Goal: Task Accomplishment & Management: Complete application form

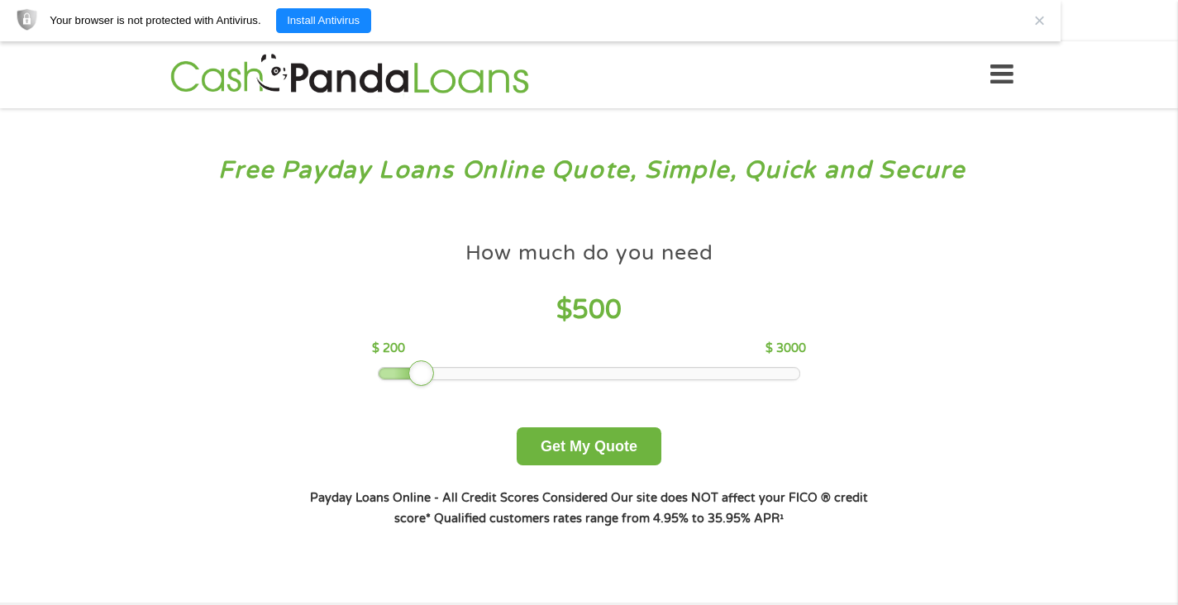
drag, startPoint x: 500, startPoint y: 374, endPoint x: 429, endPoint y: 373, distance: 71.1
click at [429, 373] on div at bounding box center [421, 373] width 26 height 26
drag, startPoint x: 420, startPoint y: 373, endPoint x: 398, endPoint y: 374, distance: 22.4
click at [398, 374] on div at bounding box center [391, 373] width 26 height 26
click at [597, 445] on button "Get My Quote" at bounding box center [589, 446] width 145 height 39
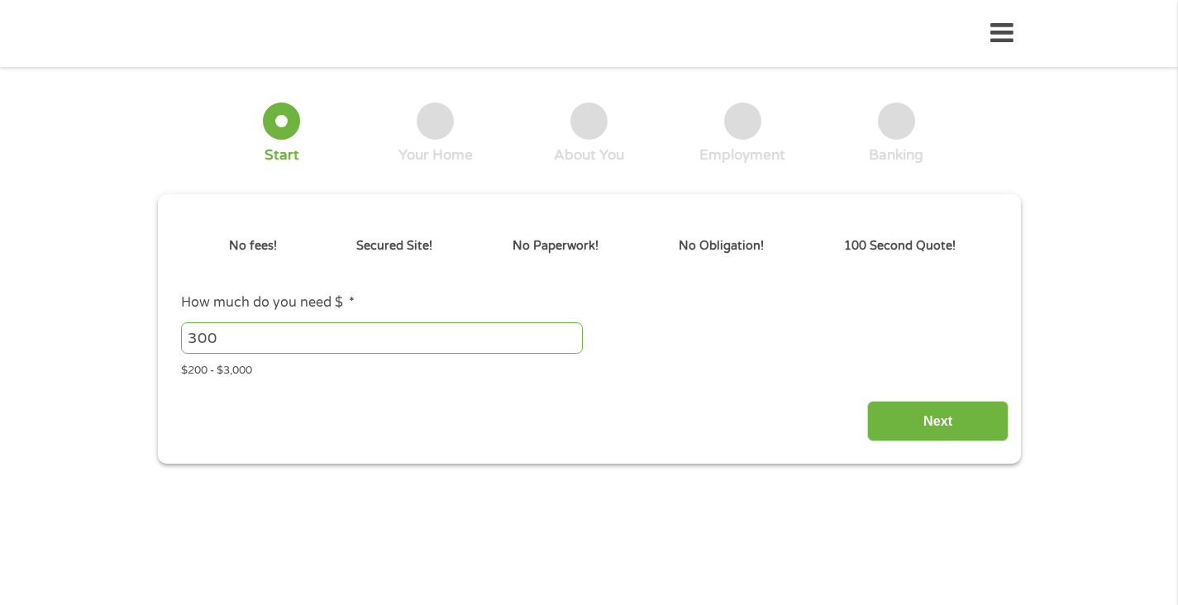
type input "EAIaIQobChMI-qjwoI2ajwMVQIFaBR1NdRObEAAYBCAAEgIqf_D_BwE"
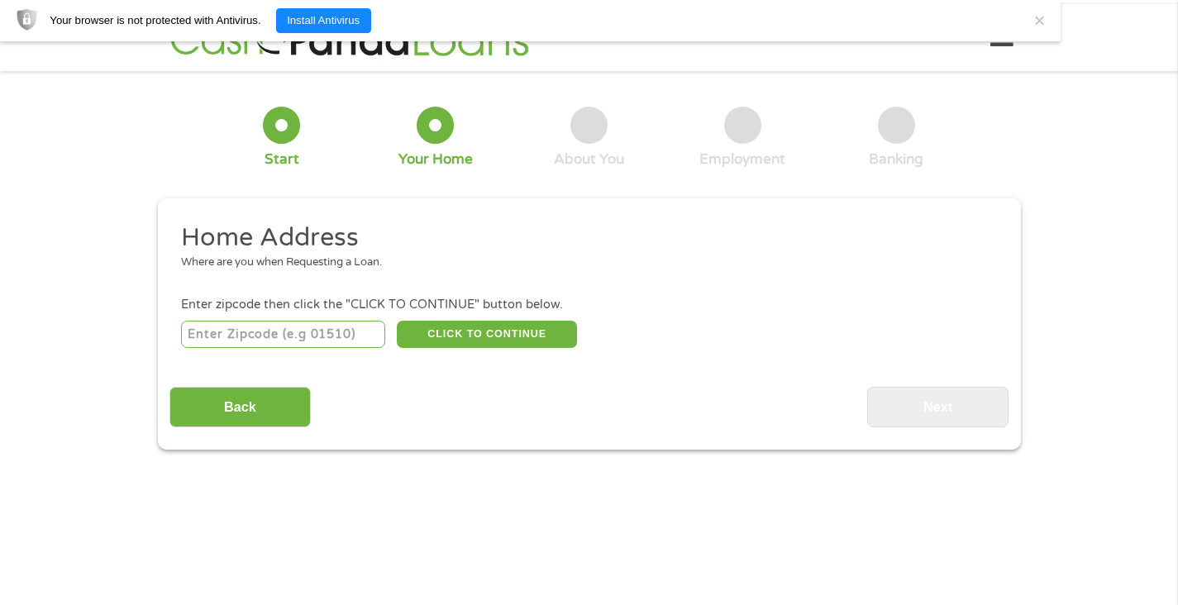
click at [203, 336] on input "number" at bounding box center [283, 335] width 204 height 28
type input "33782"
click at [523, 328] on button "CLICK TO CONTINUE" at bounding box center [487, 335] width 180 height 28
type input "33782"
type input "Pinellas Park"
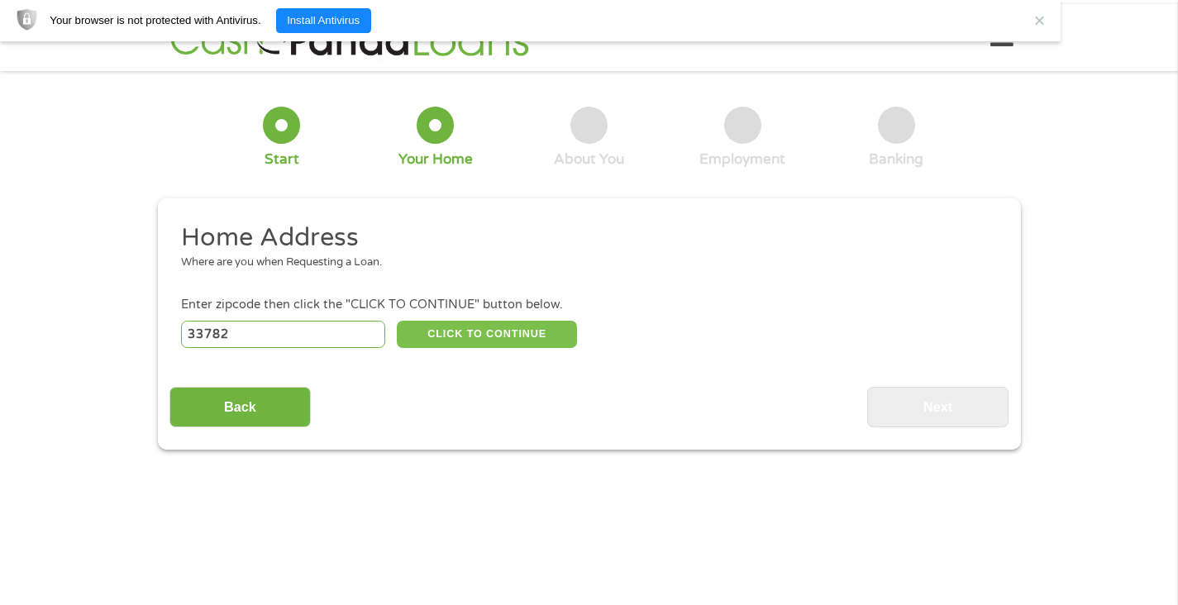
select select "Florida"
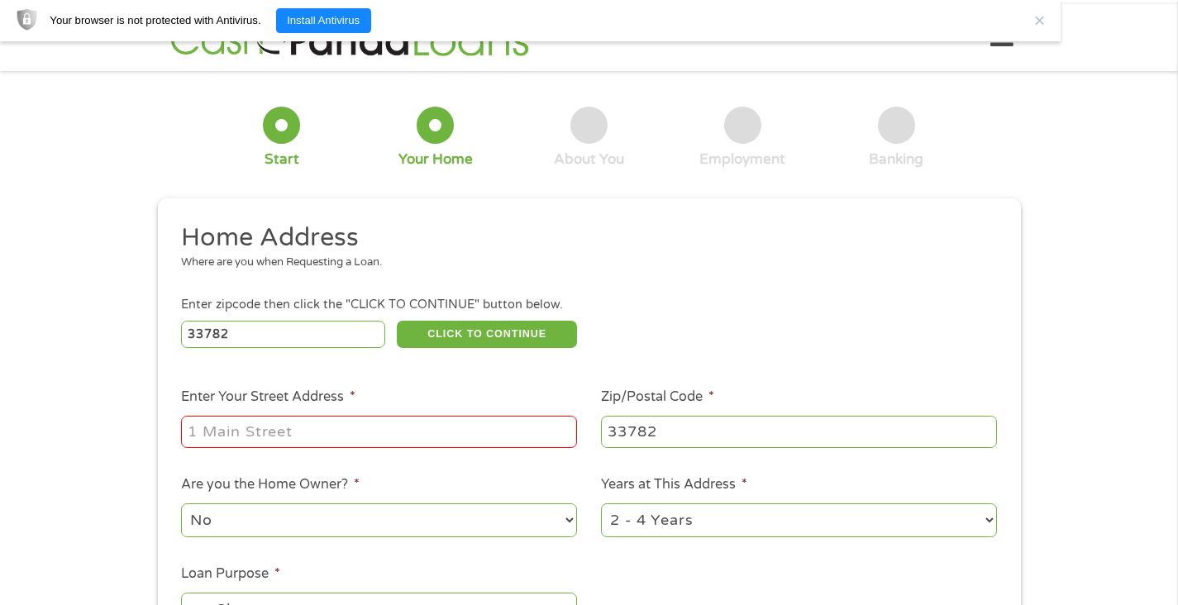
click at [190, 434] on input "Enter Your Street Address *" at bounding box center [379, 431] width 396 height 31
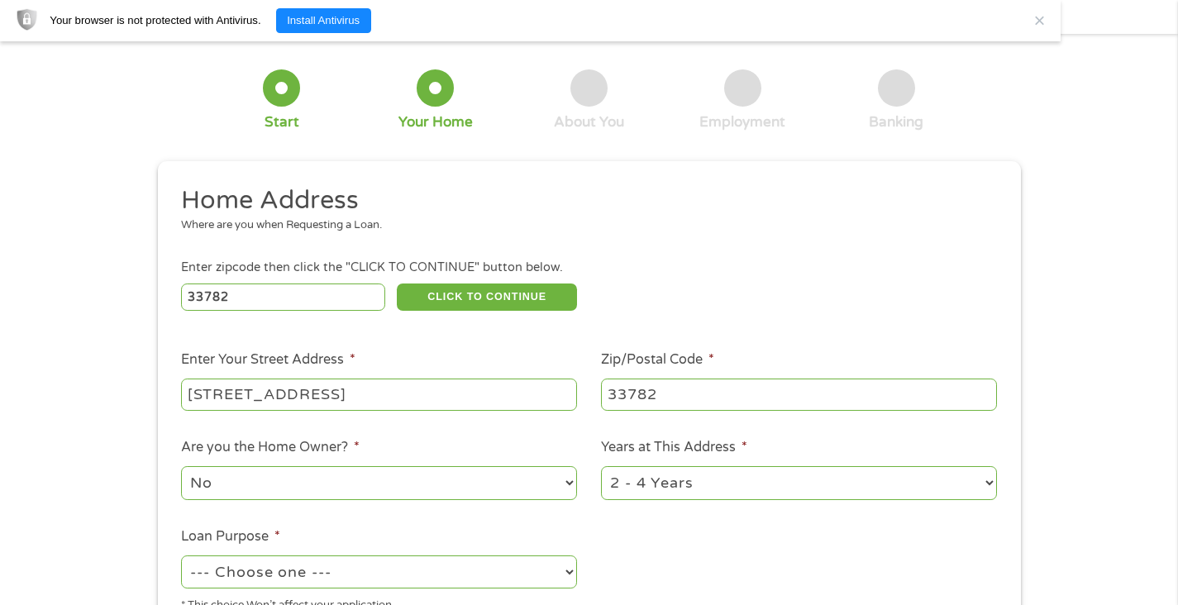
scroll to position [93, 0]
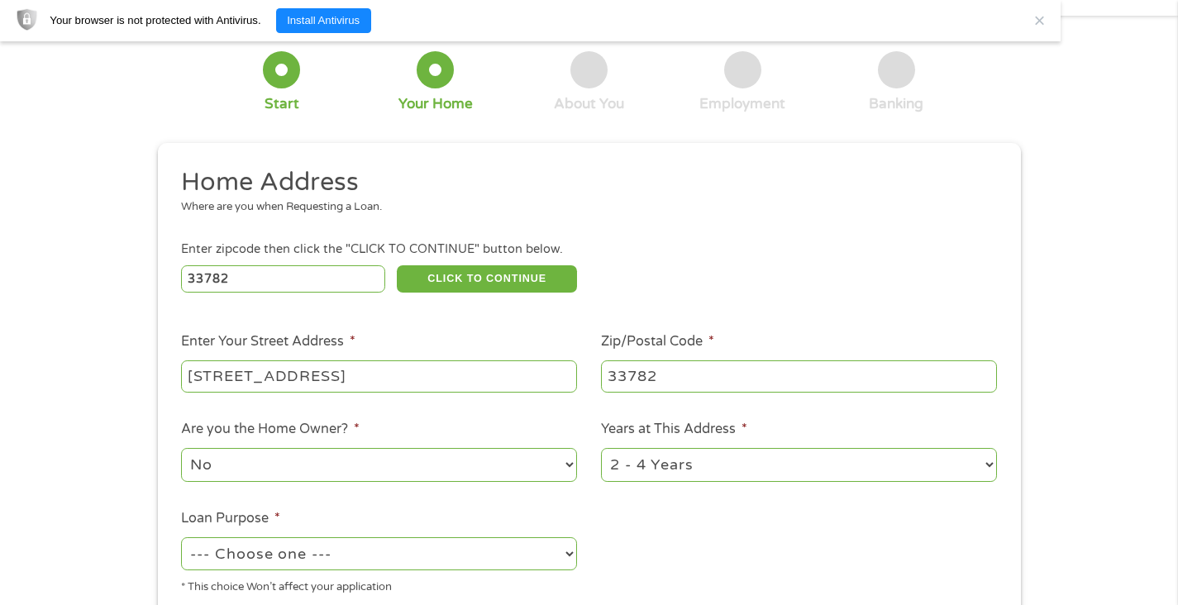
type input "10164 64th St N"
click at [510, 468] on select "No Yes" at bounding box center [379, 465] width 396 height 34
select select "yes"
click at [181, 448] on select "No Yes" at bounding box center [379, 465] width 396 height 34
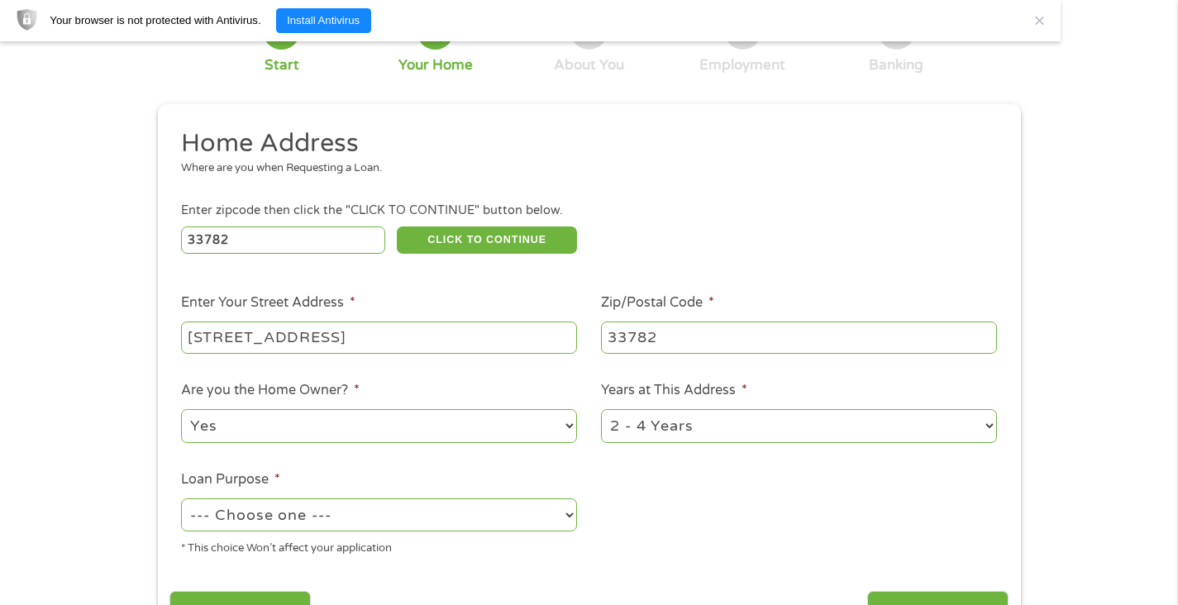
scroll to position [203, 0]
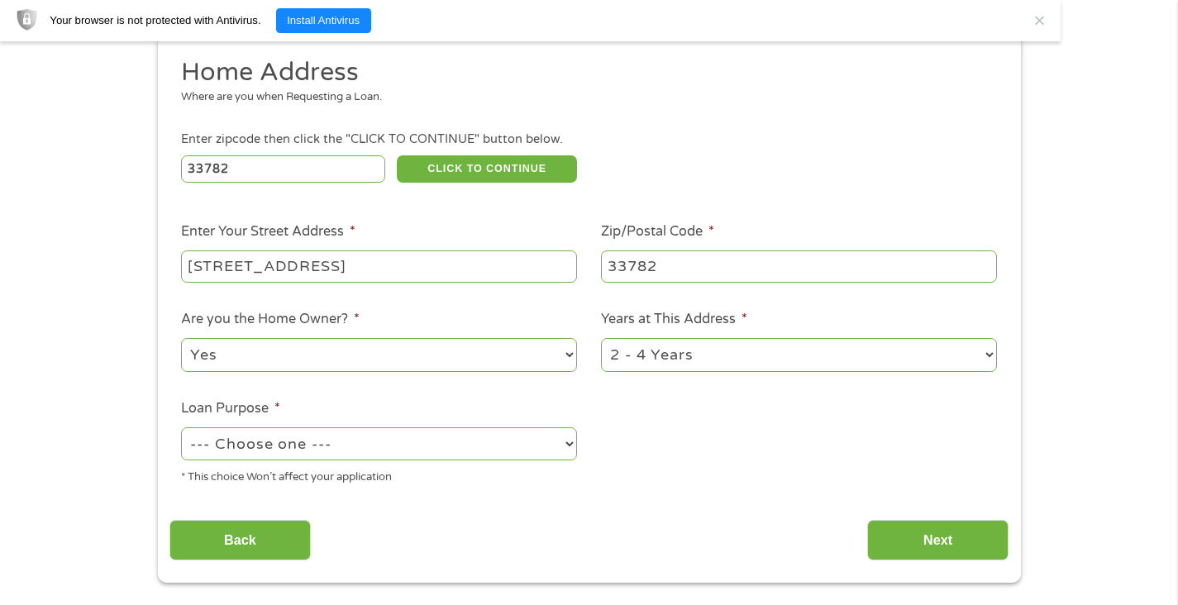
click at [563, 446] on select "--- Choose one --- Pay Bills Debt Consolidation Home Improvement Major Purchase…" at bounding box center [379, 444] width 396 height 34
select select "majorpurchase"
click at [181, 427] on select "--- Choose one --- Pay Bills Debt Consolidation Home Improvement Major Purchase…" at bounding box center [379, 444] width 396 height 34
click at [984, 352] on select "1 Year or less 1 - 2 Years 2 - 4 Years Over 4 Years" at bounding box center [799, 355] width 396 height 34
select select "60months"
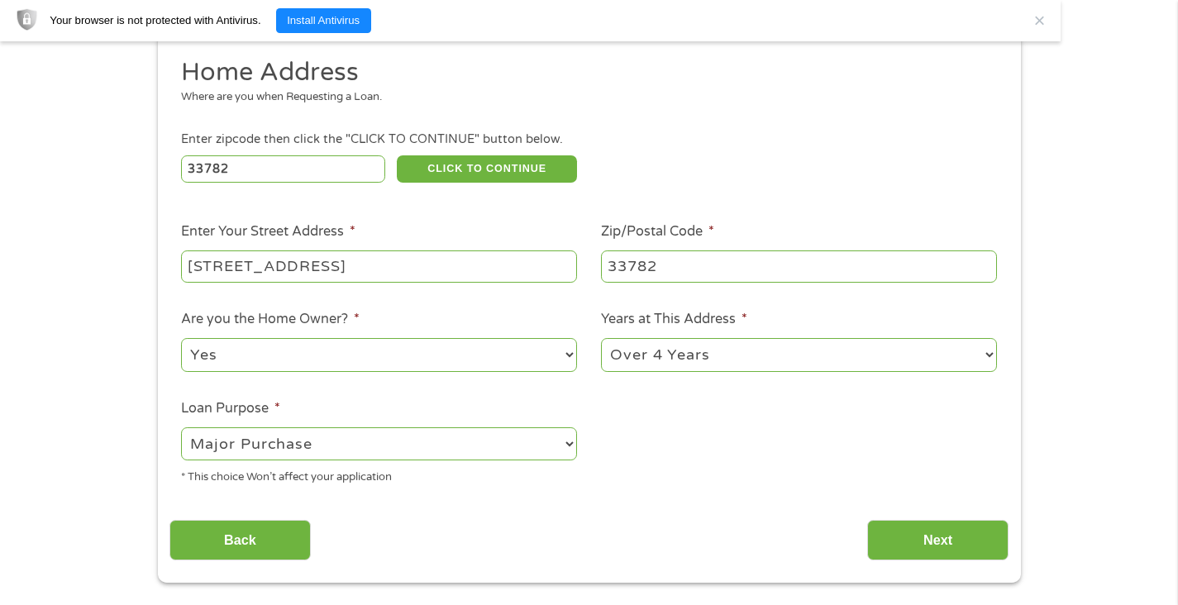
click at [601, 338] on select "1 Year or less 1 - 2 Years 2 - 4 Years Over 4 Years" at bounding box center [799, 355] width 396 height 34
click at [956, 543] on input "Next" at bounding box center [937, 540] width 141 height 41
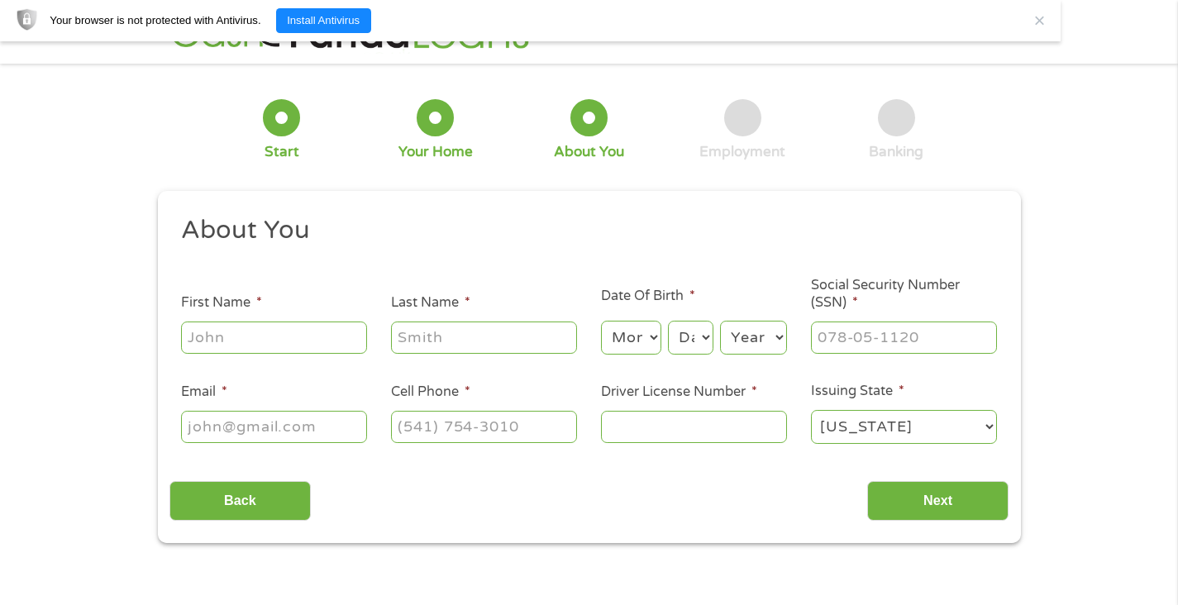
scroll to position [37, 0]
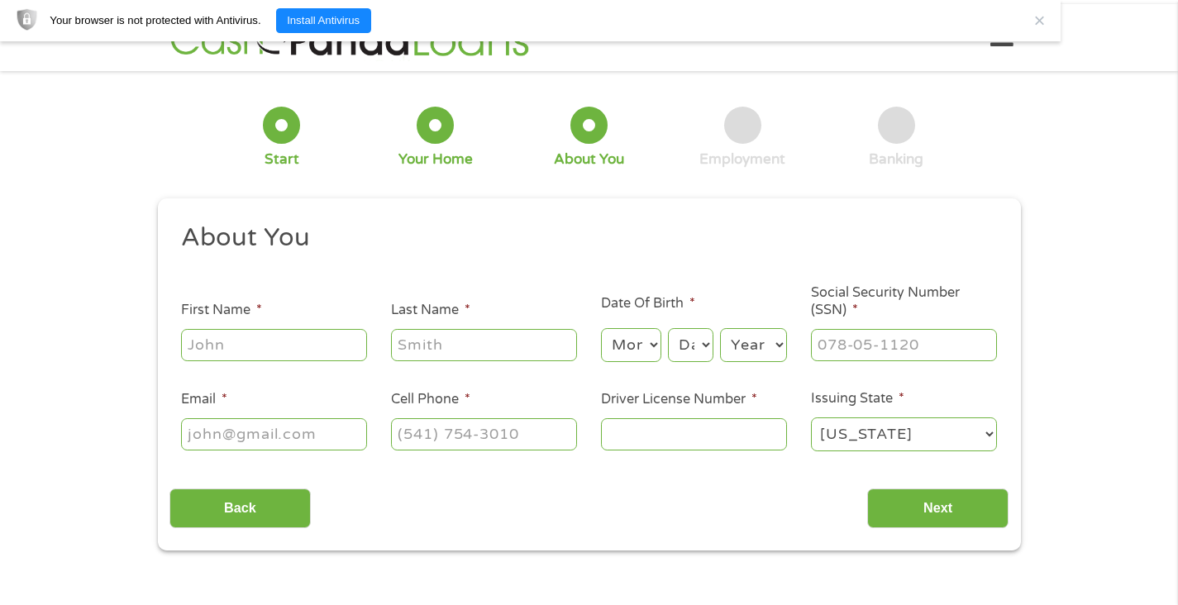
click at [208, 346] on input "First Name *" at bounding box center [274, 344] width 186 height 31
type input "Christina"
click at [477, 349] on input "Last Name *" at bounding box center [484, 344] width 186 height 31
type input "Mimnaugh"
click at [649, 337] on select "Month 1 2 3 4 5 6 7 8 9 10 11 12" at bounding box center [631, 345] width 60 height 34
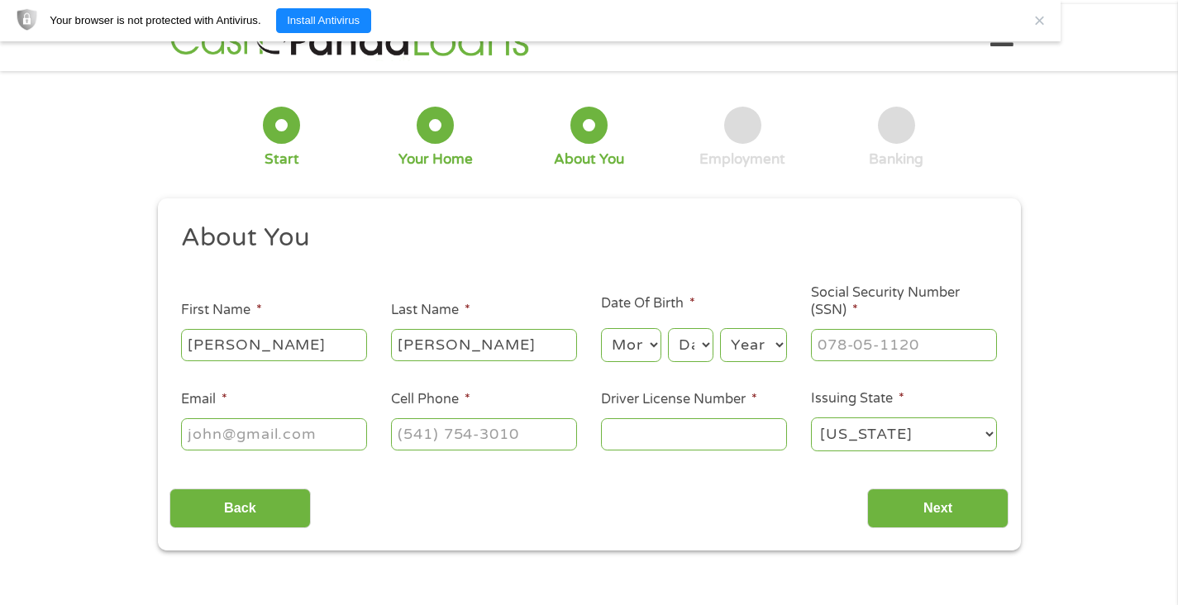
select select "8"
click at [601, 328] on select "Month 1 2 3 4 5 6 7 8 9 10 11 12" at bounding box center [631, 345] width 60 height 34
click at [684, 345] on select "Day 1 2 3 4 5 6 7 8 9 10 11 12 13 14 15 16 17 18 19 20 21 22 23 24 25 26 27 28 …" at bounding box center [690, 345] width 45 height 34
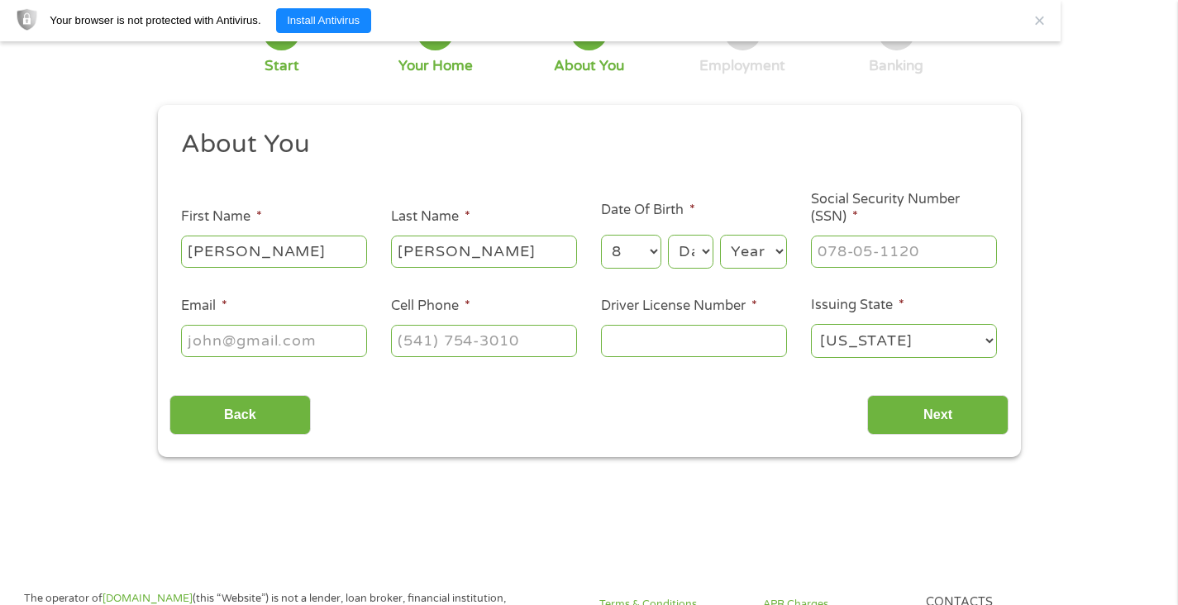
scroll to position [93, 0]
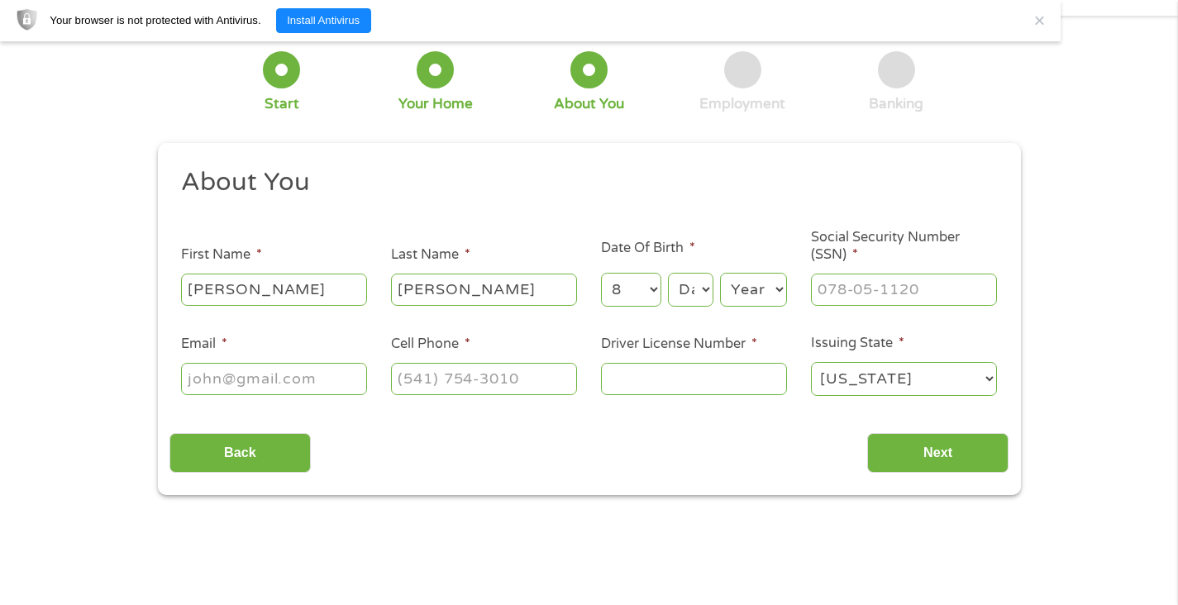
click at [698, 290] on select "Day 1 2 3 4 5 6 7 8 9 10 11 12 13 14 15 16 17 18 19 20 21 22 23 24 25 26 27 28 …" at bounding box center [690, 290] width 45 height 34
select select "31"
click at [668, 273] on select "Day 1 2 3 4 5 6 7 8 9 10 11 12 13 14 15 16 17 18 19 20 21 22 23 24 25 26 27 28 …" at bounding box center [690, 290] width 45 height 34
click at [771, 290] on select "Year 2007 2006 2005 2004 2003 2002 2001 2000 1999 1998 1997 1996 1995 1994 1993…" at bounding box center [753, 290] width 67 height 34
select select "1963"
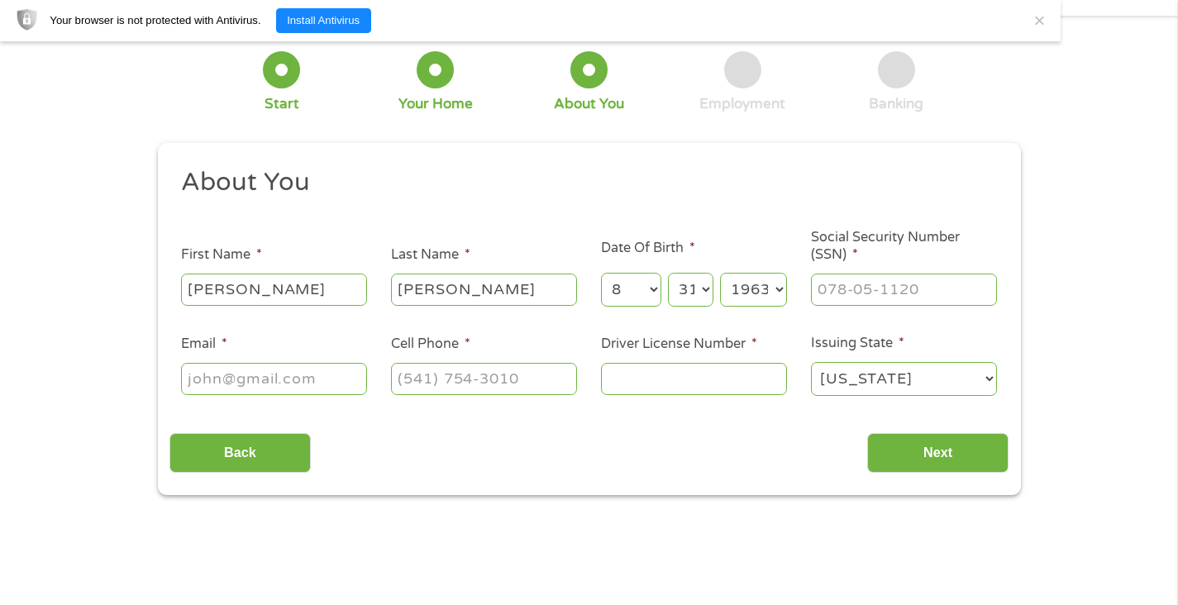
click at [720, 273] on select "Year 2007 2006 2005 2004 2003 2002 2001 2000 1999 1998 1997 1996 1995 1994 1993…" at bounding box center [753, 290] width 67 height 34
click at [840, 289] on input "___-__-____" at bounding box center [904, 289] width 186 height 31
type input "263-75-2344"
click at [217, 384] on input "Email *" at bounding box center [274, 378] width 186 height 31
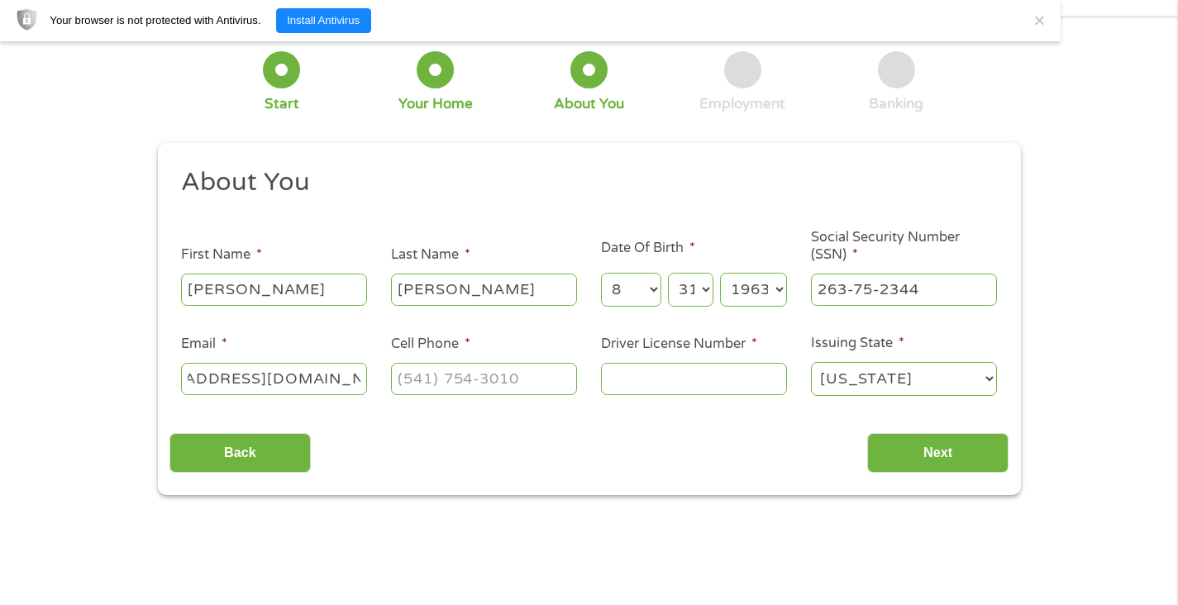
type input "mimnaughchristina@gmail.com"
click at [546, 368] on input "(___) ___-____" at bounding box center [484, 378] width 186 height 31
type input "(727) 278-4325"
click at [622, 370] on input "Driver License Number *" at bounding box center [694, 378] width 186 height 31
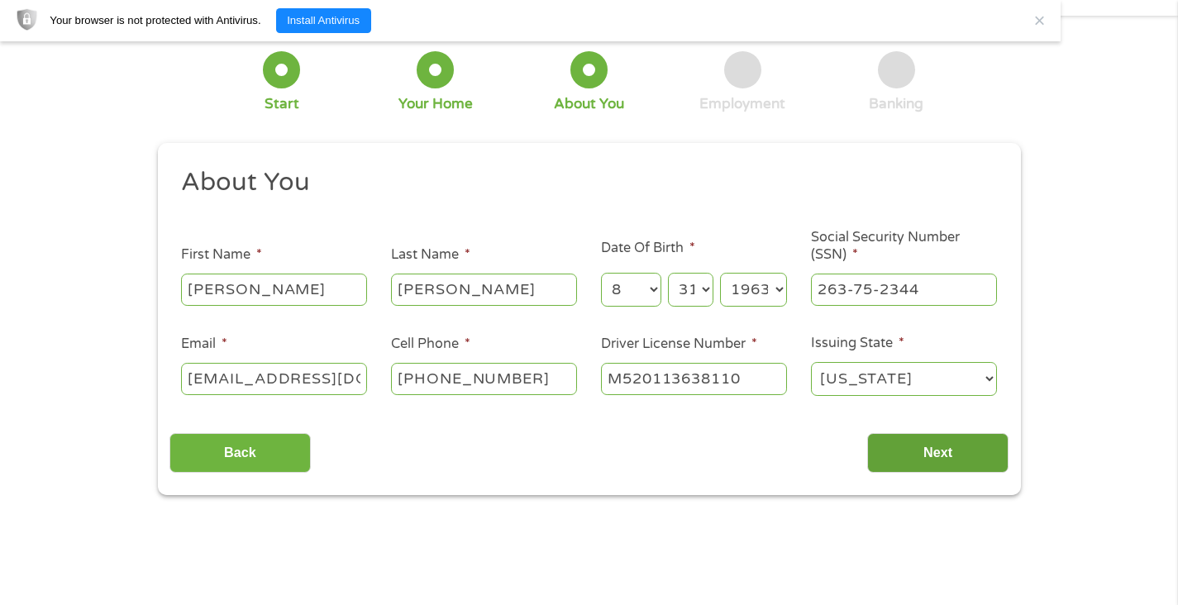
type input "M520113638110"
click at [951, 453] on input "Next" at bounding box center [937, 453] width 141 height 41
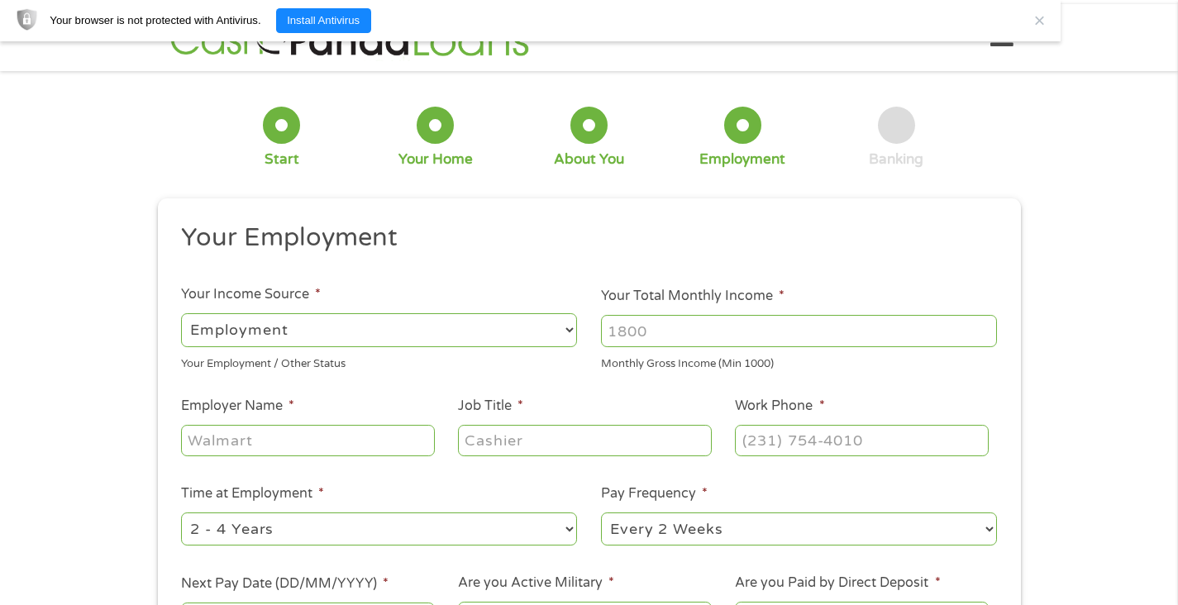
scroll to position [7, 7]
click at [560, 329] on select "--- Choose one --- Employment Self Employed Benefits" at bounding box center [379, 330] width 396 height 34
select select "benefits"
click at [181, 313] on select "--- Choose one --- Employment Self Employed Benefits" at bounding box center [379, 330] width 396 height 34
type input "Other"
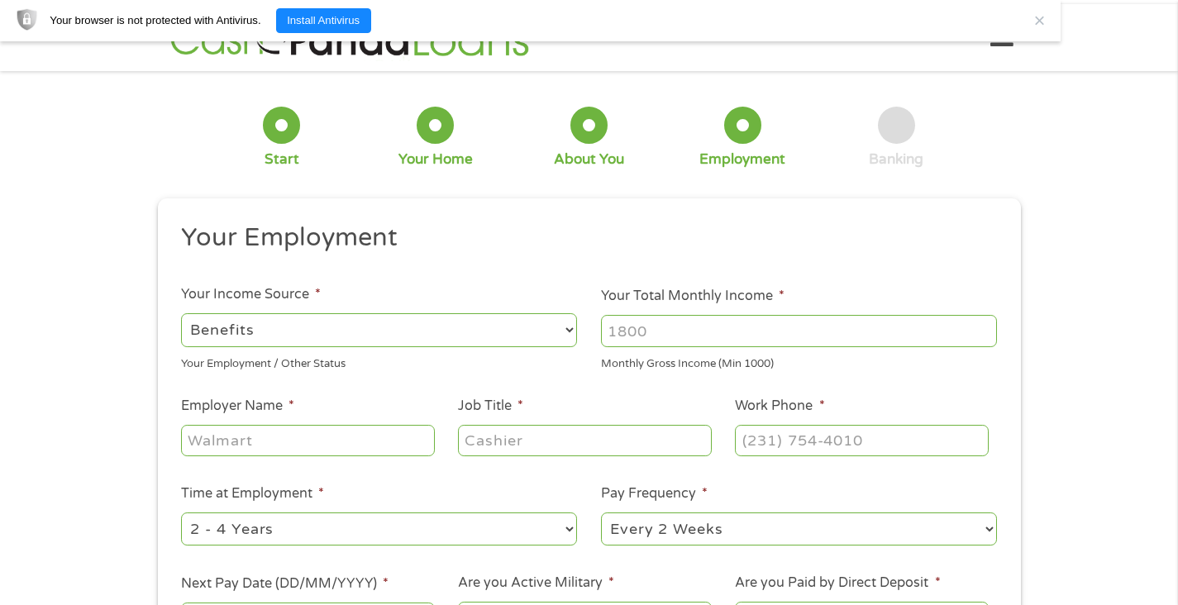
type input "(727) 278-4325"
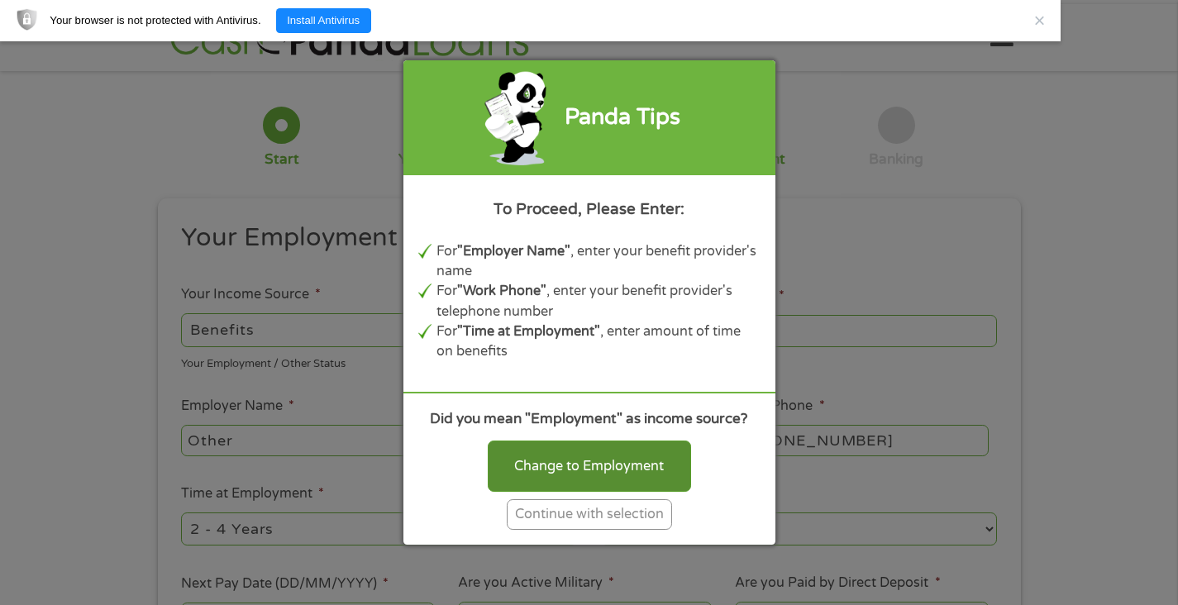
click at [637, 467] on div "Change to Employment" at bounding box center [589, 466] width 203 height 51
select select "fullTime"
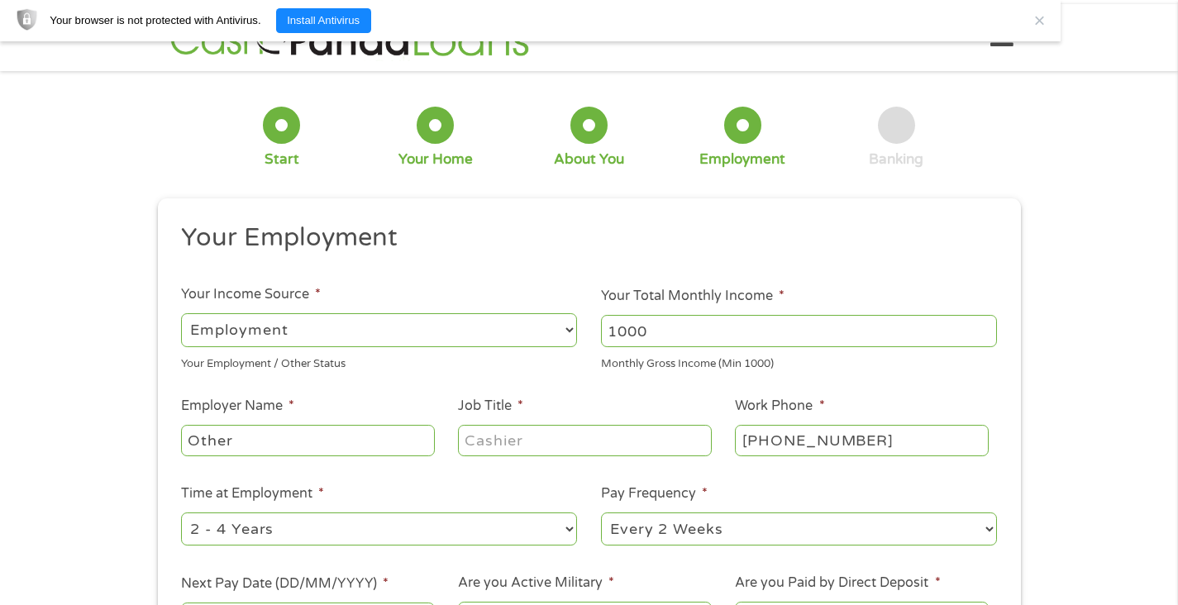
type input "1000"
click at [980, 334] on input "1000" at bounding box center [799, 330] width 396 height 31
drag, startPoint x: 647, startPoint y: 329, endPoint x: 541, endPoint y: 331, distance: 106.7
click at [541, 331] on ul "Your Employment Your Income Source * --- Choose one --- Employment Self Employe…" at bounding box center [588, 436] width 839 height 428
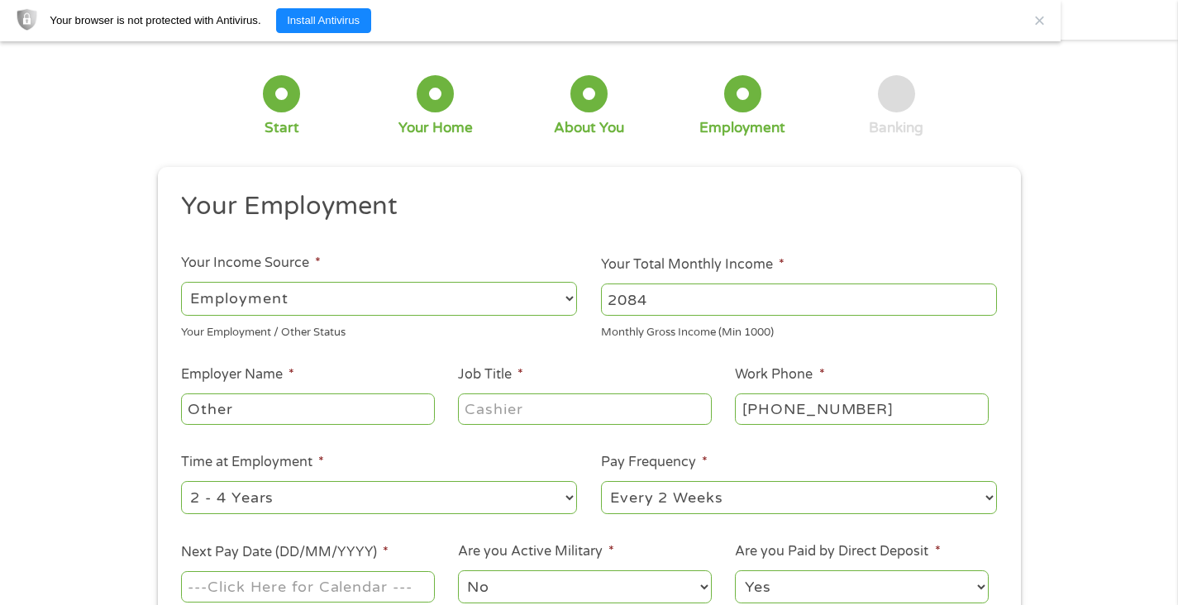
scroll to position [147, 0]
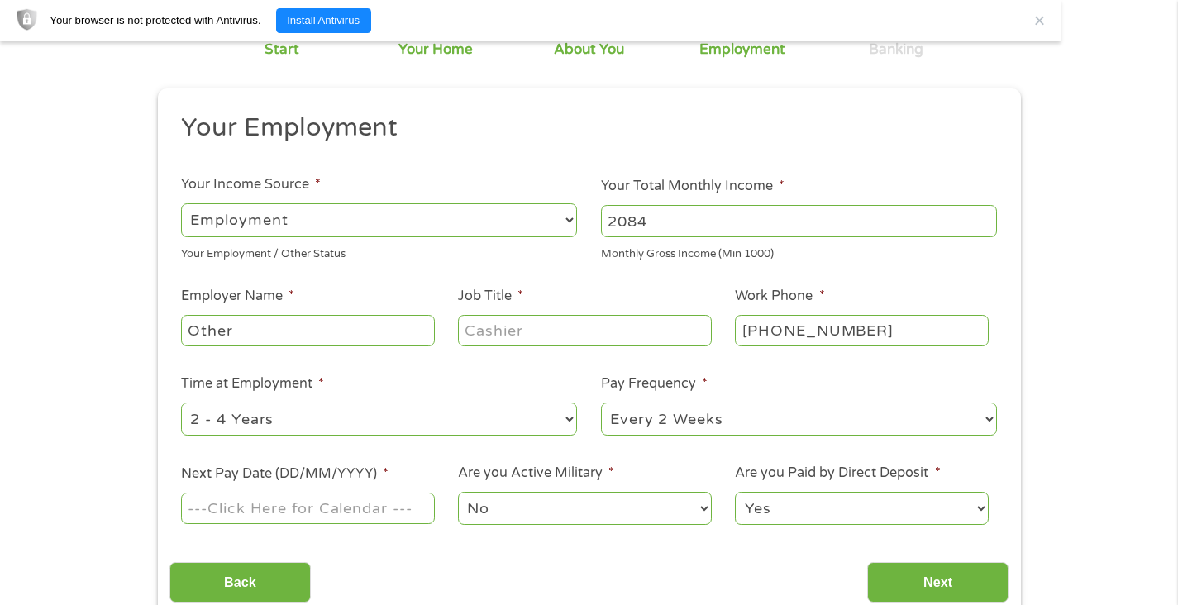
type input "2084"
click at [312, 332] on input "Other" at bounding box center [307, 330] width 253 height 31
type input "Y"
type input "d"
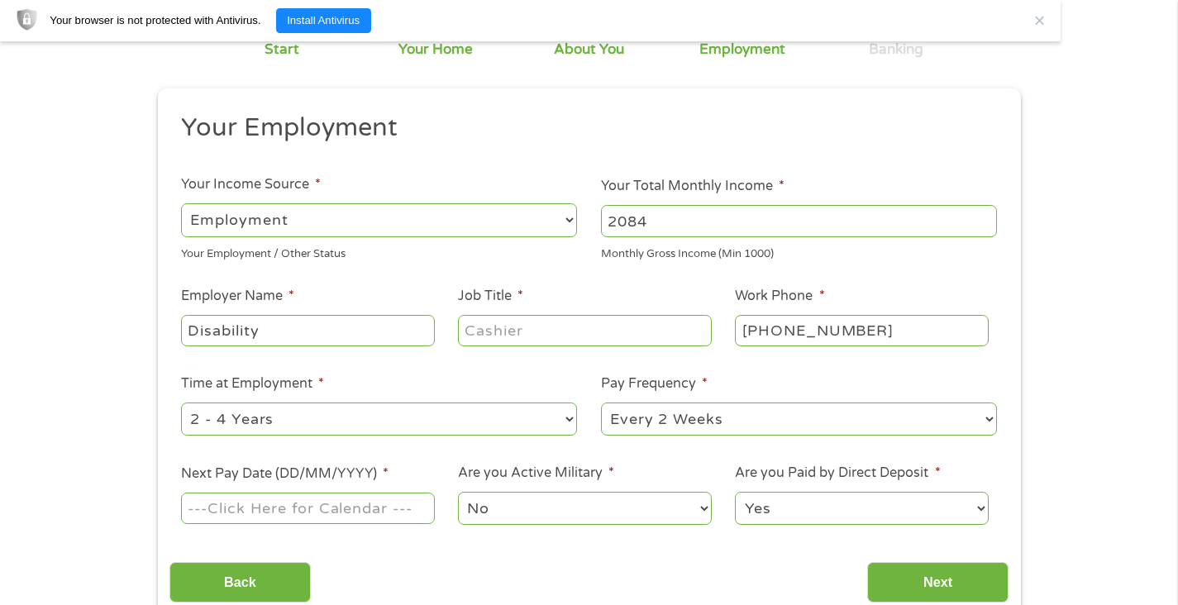
type input "Disability"
click at [517, 345] on input "Job Title *" at bounding box center [584, 330] width 253 height 31
click at [686, 327] on input "Retired Payroll clerk" at bounding box center [584, 330] width 253 height 31
type input "Retired Payroll clerk"
click at [566, 420] on select "--- Choose one --- 1 Year or less 1 - 2 Years 2 - 4 Years Over 4 Years" at bounding box center [379, 420] width 396 height 34
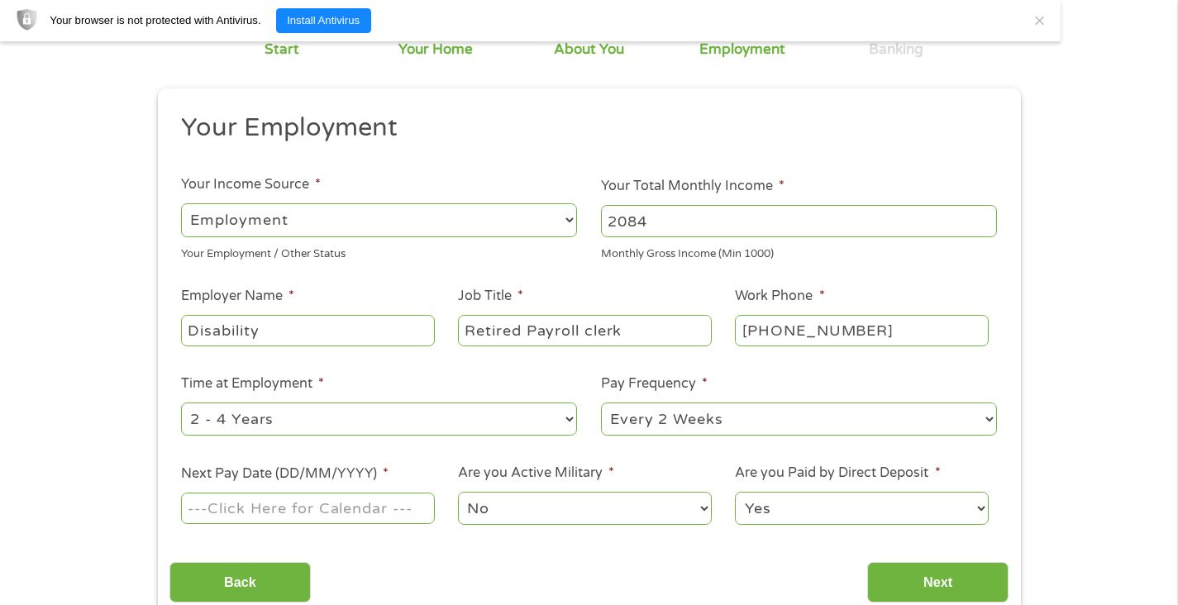
select select "60months"
click at [181, 403] on select "--- Choose one --- 1 Year or less 1 - 2 Years 2 - 4 Years Over 4 Years" at bounding box center [379, 420] width 396 height 34
click at [989, 418] on select "--- Choose one --- Every 2 Weeks Every Week Monthly Semi-Monthly" at bounding box center [799, 420] width 396 height 34
select select "monthly"
click at [601, 403] on select "--- Choose one --- Every 2 Weeks Every Week Monthly Semi-Monthly" at bounding box center [799, 420] width 396 height 34
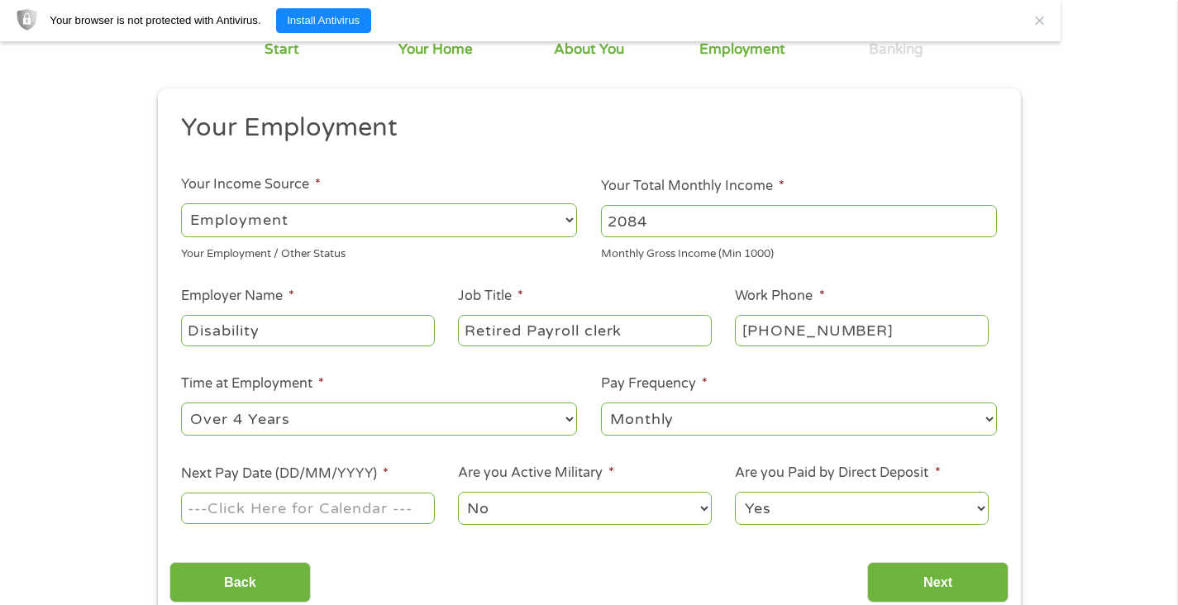
click at [361, 515] on input "Next Pay Date (DD/MM/YYYY) *" at bounding box center [307, 508] width 253 height 31
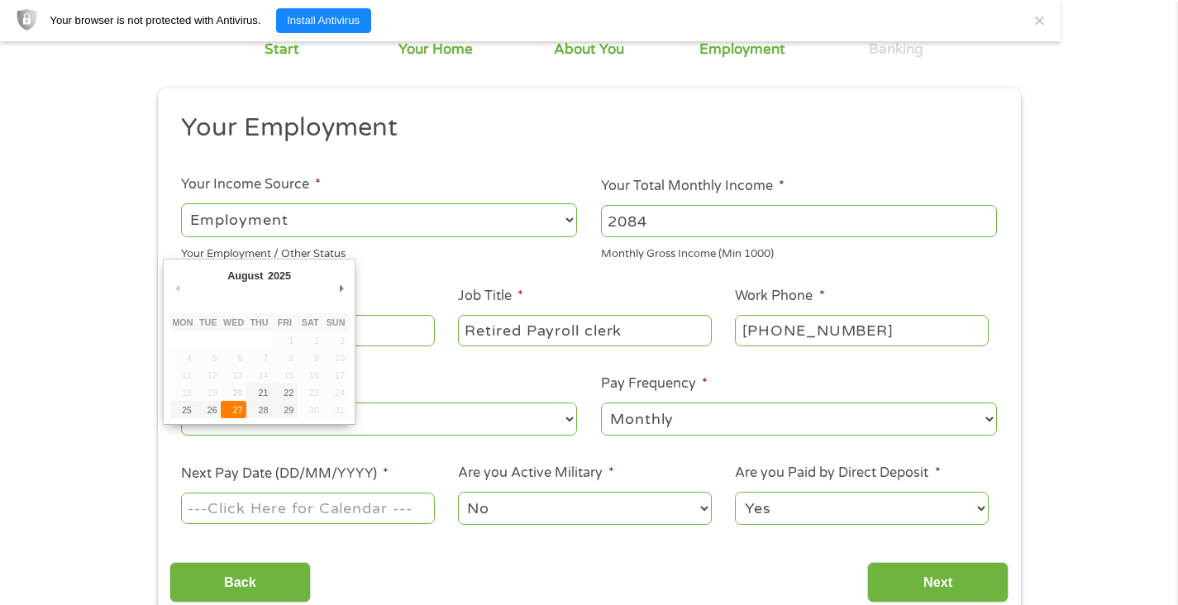
type input "27/08/2025"
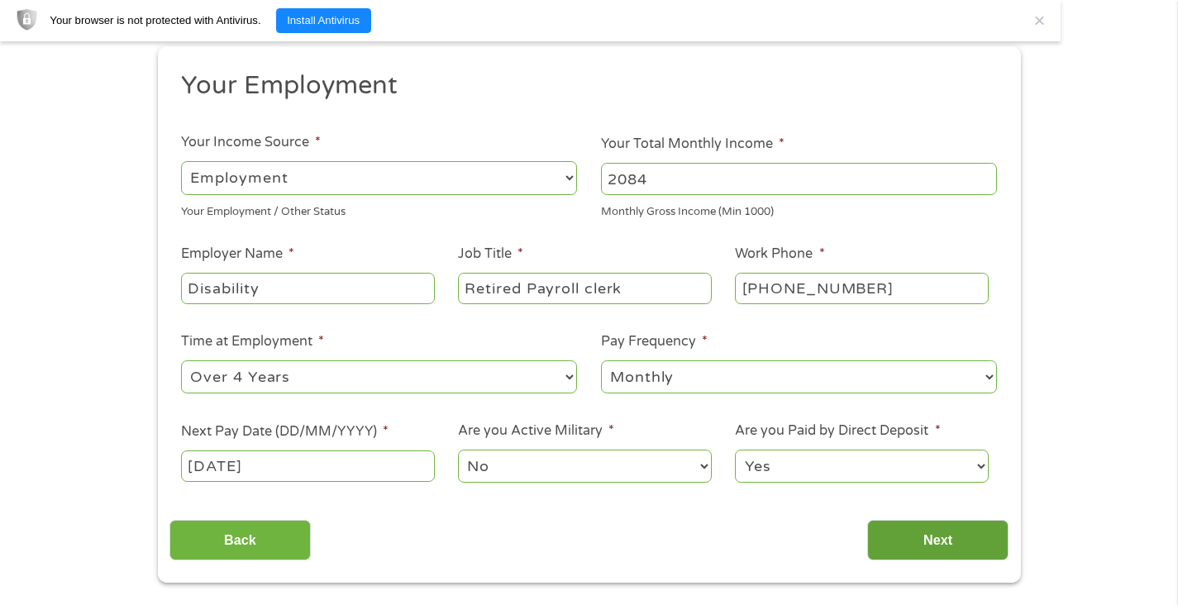
scroll to position [258, 0]
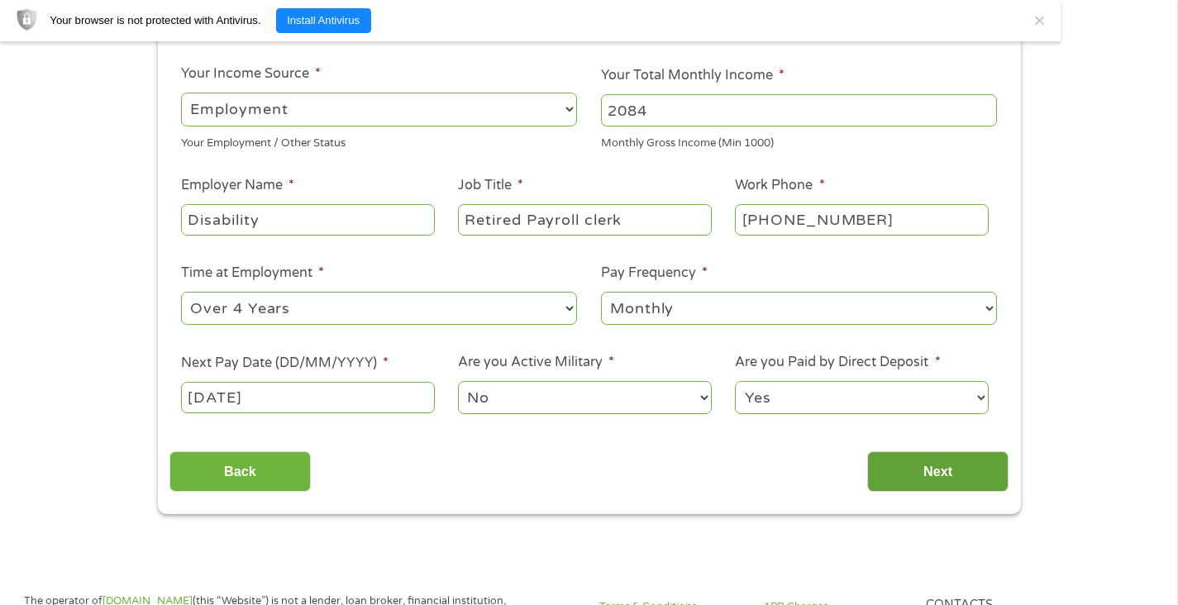
click at [954, 470] on input "Next" at bounding box center [937, 471] width 141 height 41
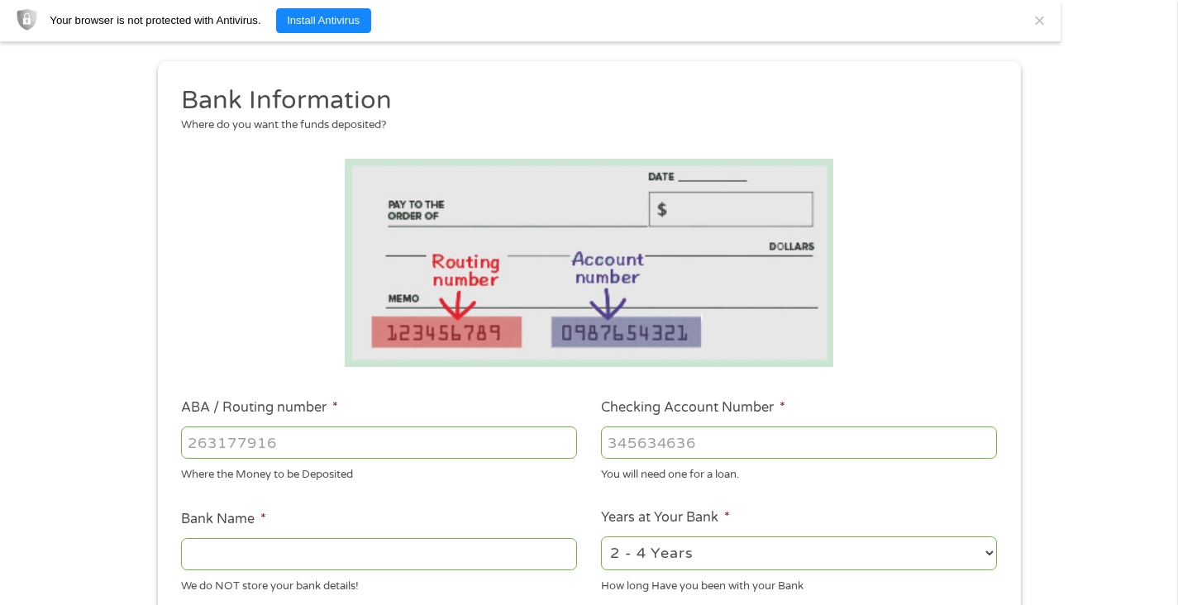
scroll to position [37, 0]
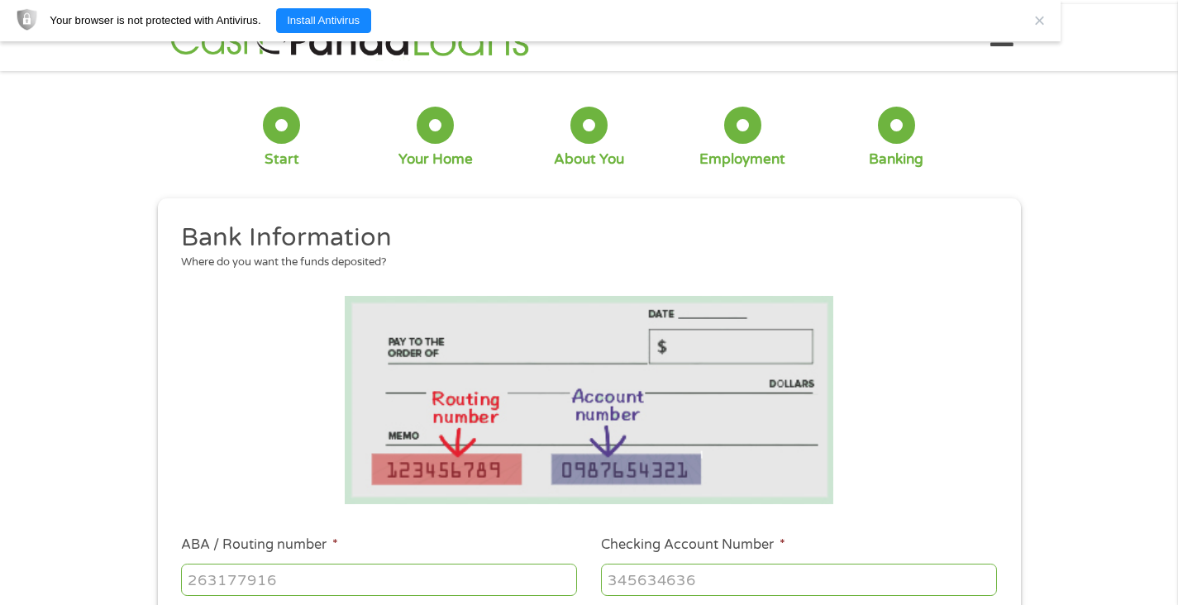
click at [289, 579] on input "ABA / Routing number *" at bounding box center [379, 579] width 396 height 31
type input "063100277"
type input "BANK OF AMERICA NA"
type input "063100277"
click at [650, 585] on input "Checking Account Number *" at bounding box center [799, 579] width 396 height 31
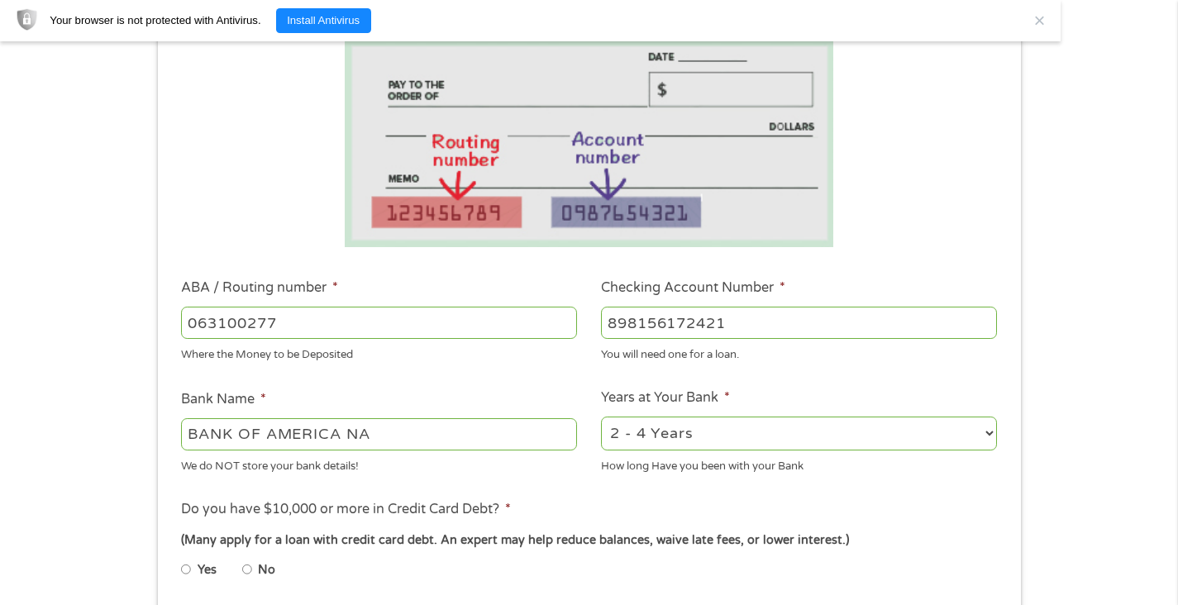
scroll to position [312, 0]
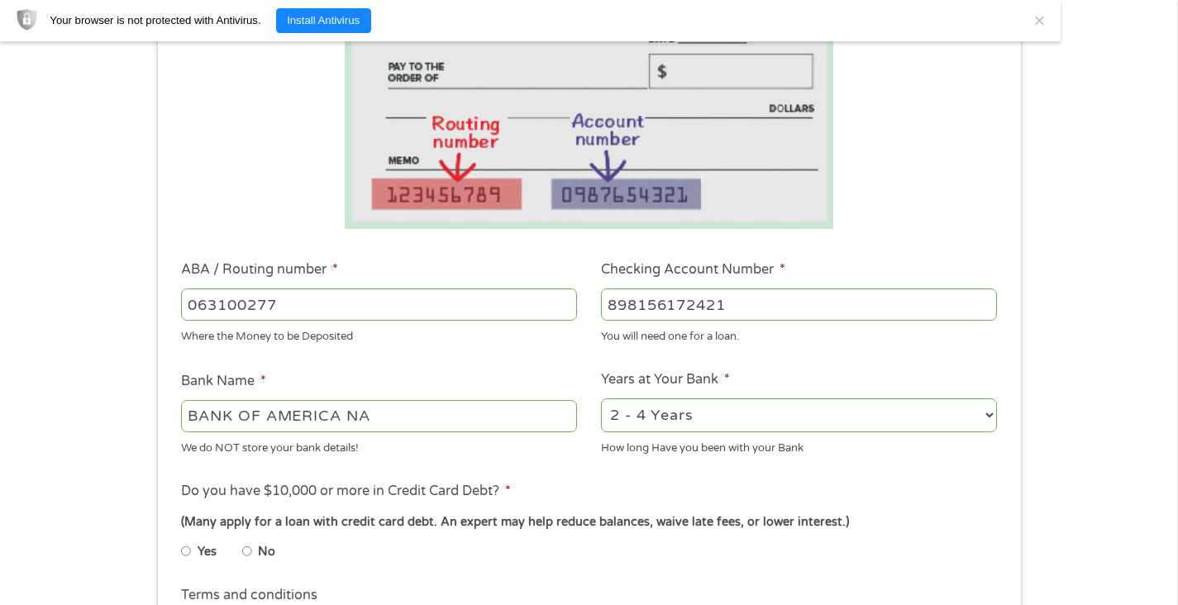
type input "898156172421"
drag, startPoint x: 345, startPoint y: 417, endPoint x: 427, endPoint y: 408, distance: 82.3
click at [427, 408] on input "BANK OF AMERICA NA" at bounding box center [379, 415] width 396 height 31
type input "BANK OF AMERICA Florida"
click at [985, 414] on select "2 - 4 Years 6 - 12 Months 1 - 2 Years Over 4 Years" at bounding box center [799, 415] width 396 height 34
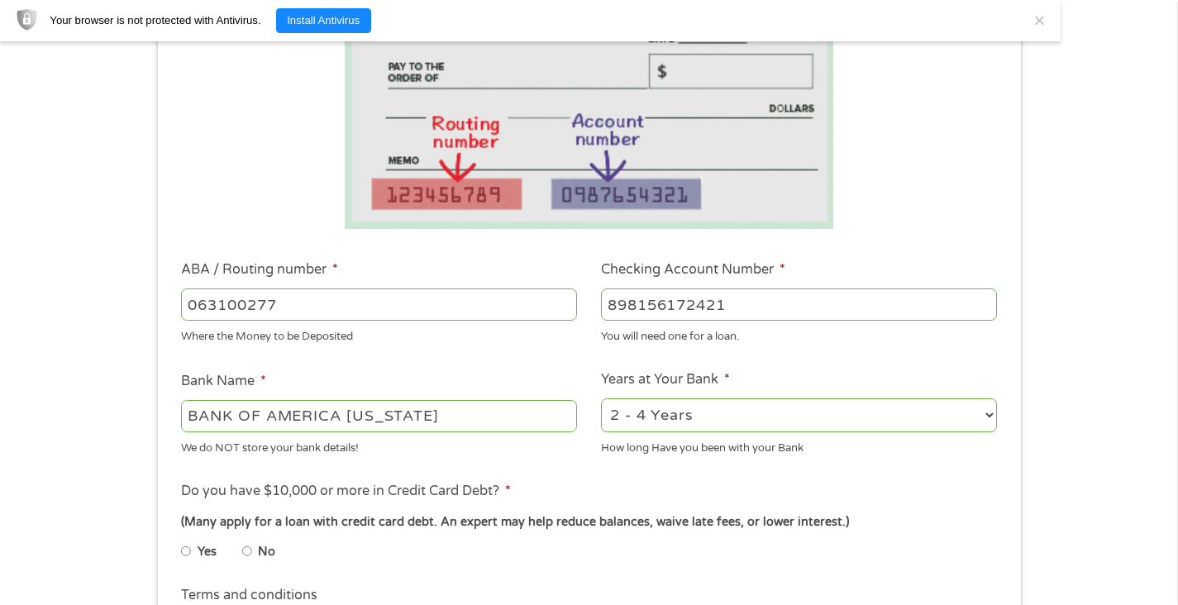
select select "60months"
click at [601, 398] on select "2 - 4 Years 6 - 12 Months 1 - 2 Years Over 4 Years" at bounding box center [799, 415] width 396 height 34
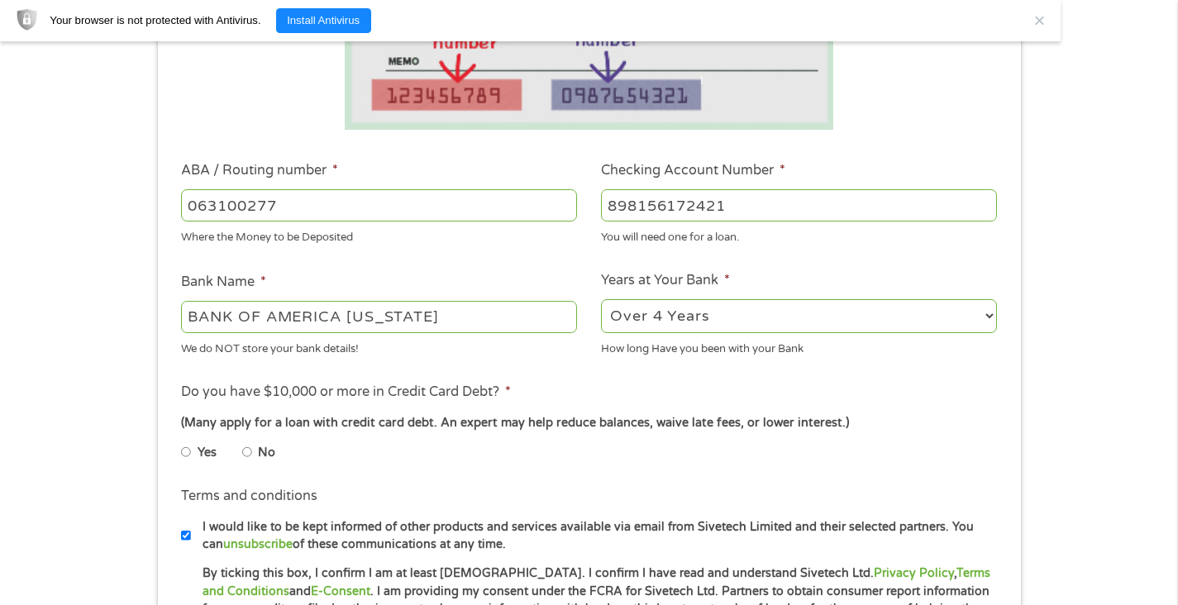
scroll to position [423, 0]
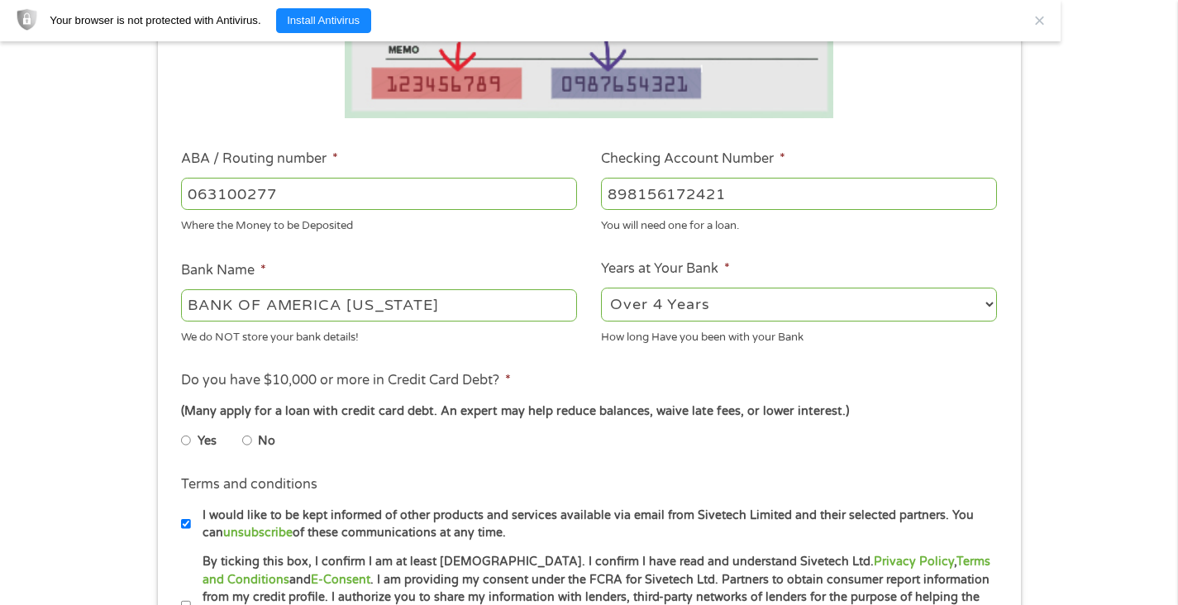
click at [247, 440] on input "No" at bounding box center [247, 440] width 10 height 26
radio input "true"
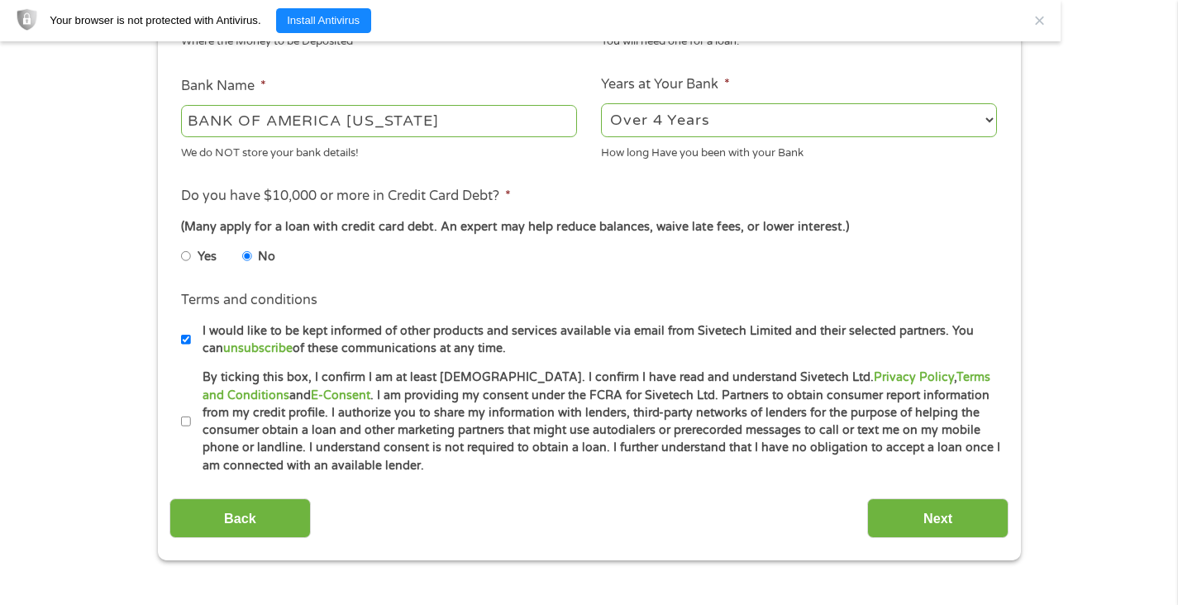
scroll to position [643, 0]
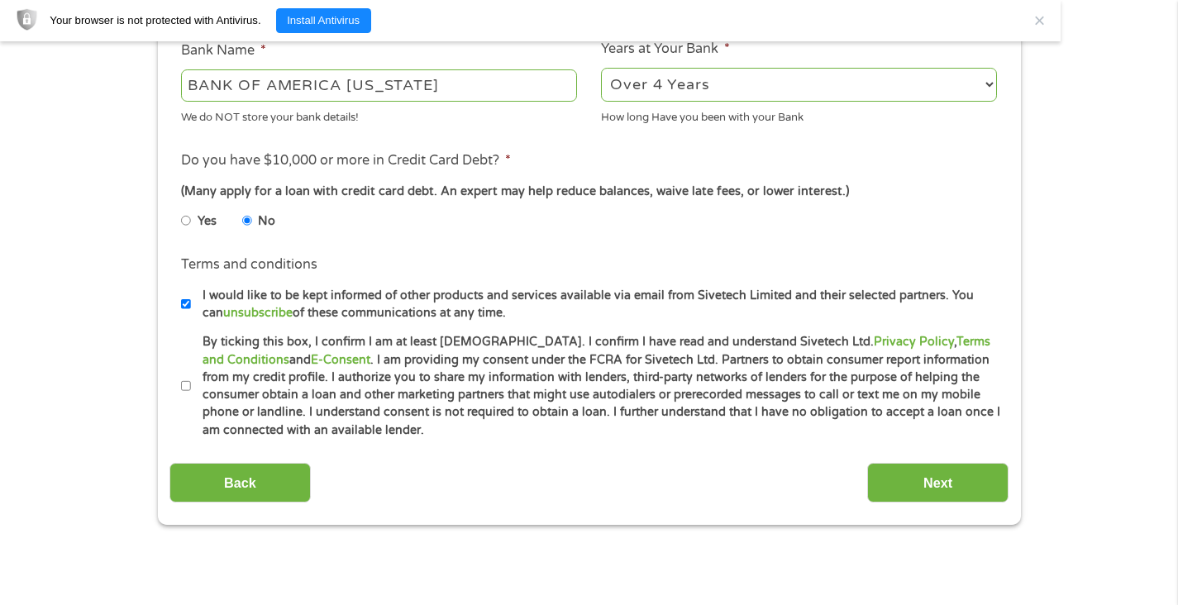
click at [186, 386] on input "By ticking this box, I confirm I am at least 18 years old. I confirm I have rea…" at bounding box center [186, 386] width 10 height 26
checkbox input "true"
click at [935, 489] on input "Next" at bounding box center [937, 483] width 141 height 41
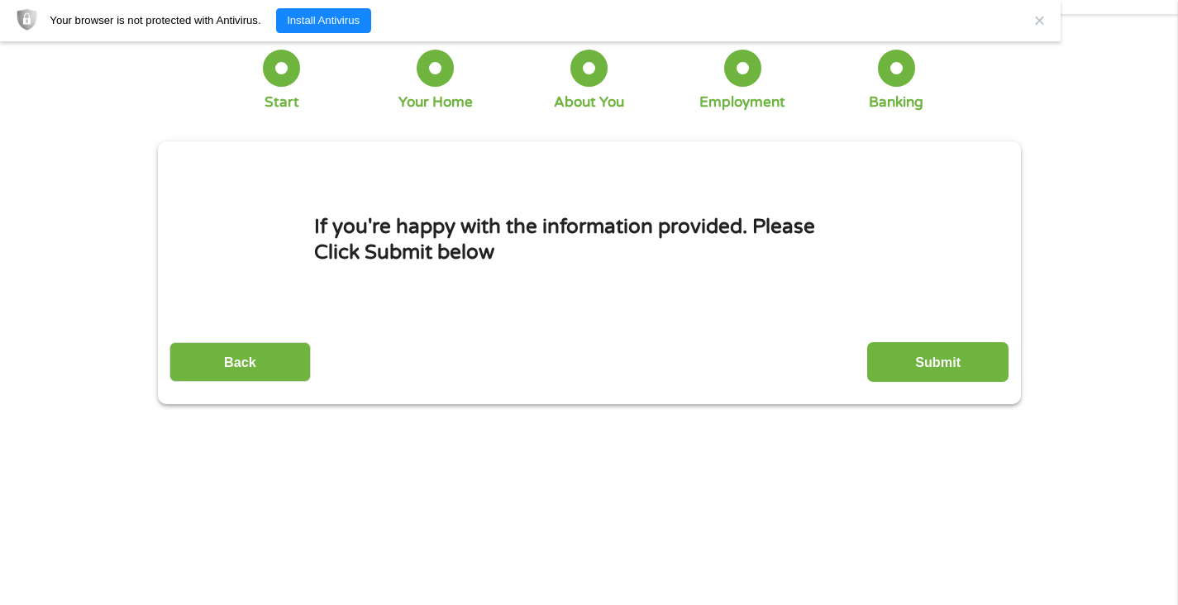
scroll to position [110, 0]
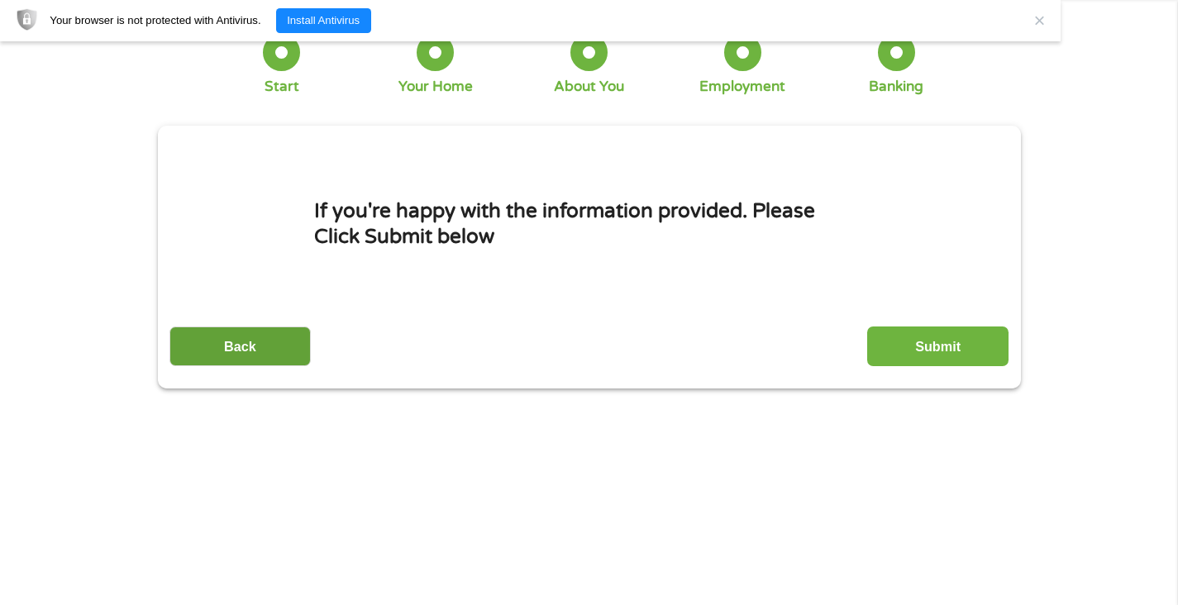
click at [240, 355] on input "Back" at bounding box center [239, 347] width 141 height 41
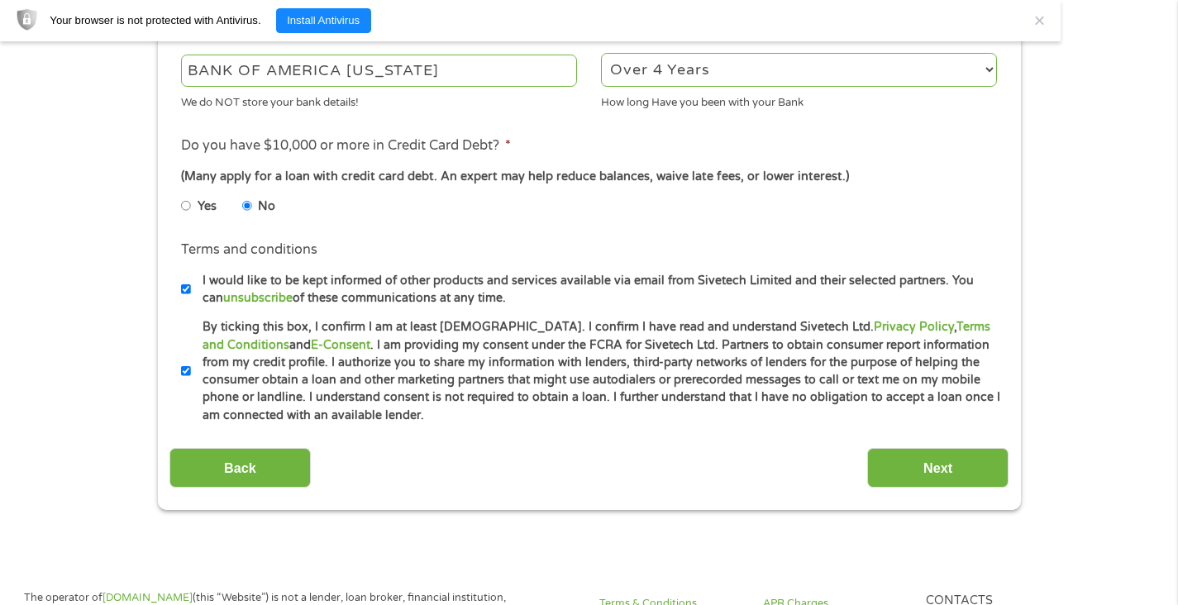
scroll to position [698, 0]
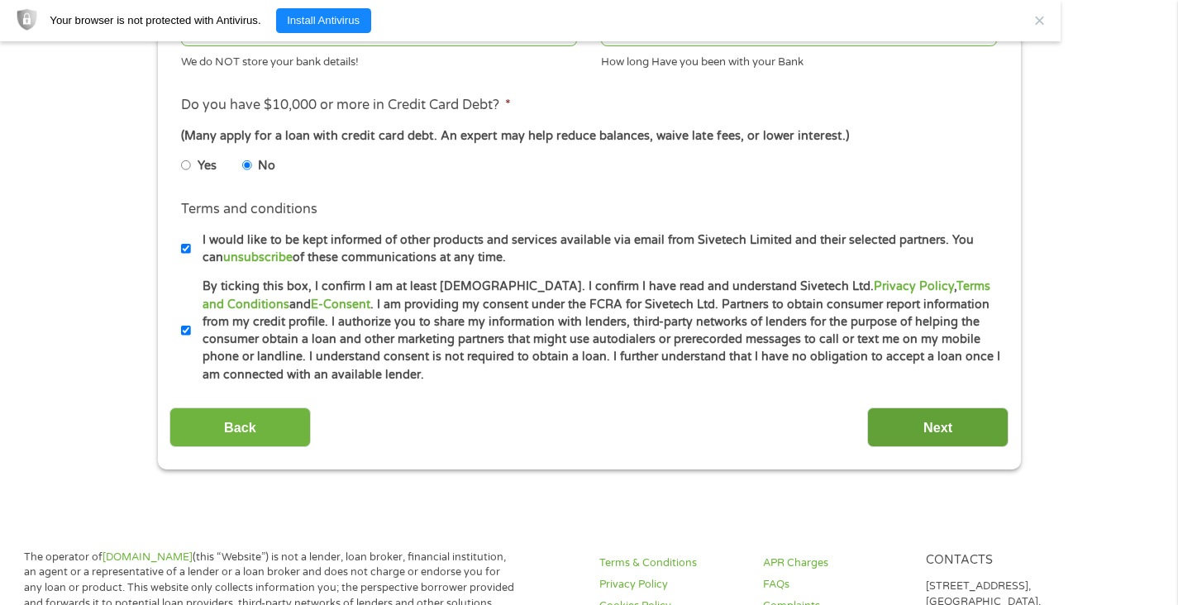
click at [937, 436] on input "Next" at bounding box center [937, 428] width 141 height 41
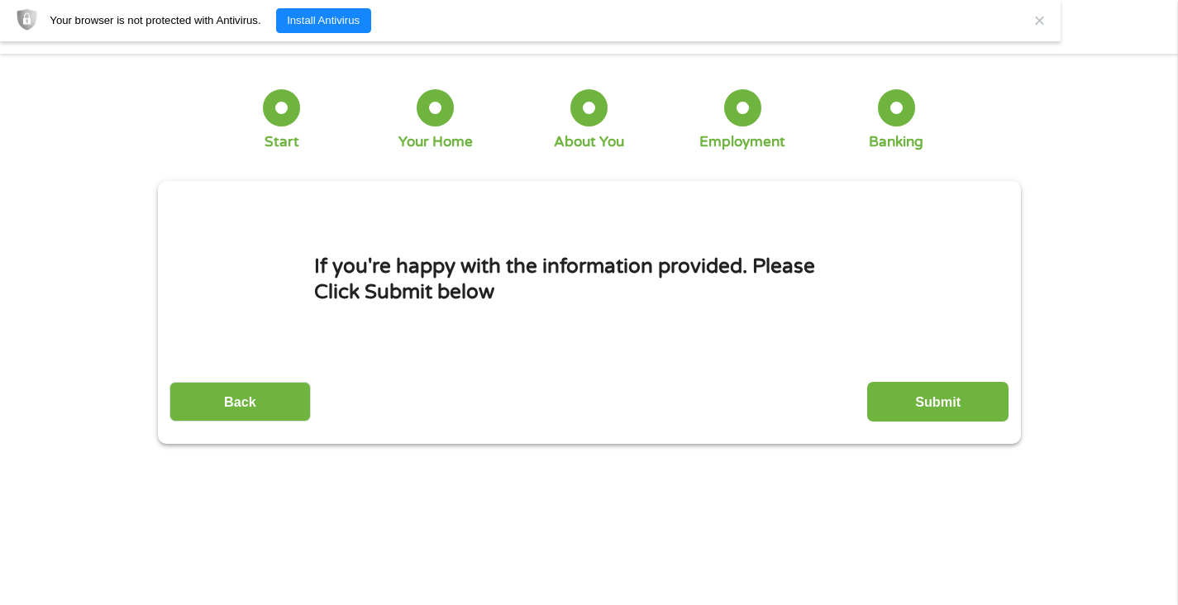
scroll to position [37, 0]
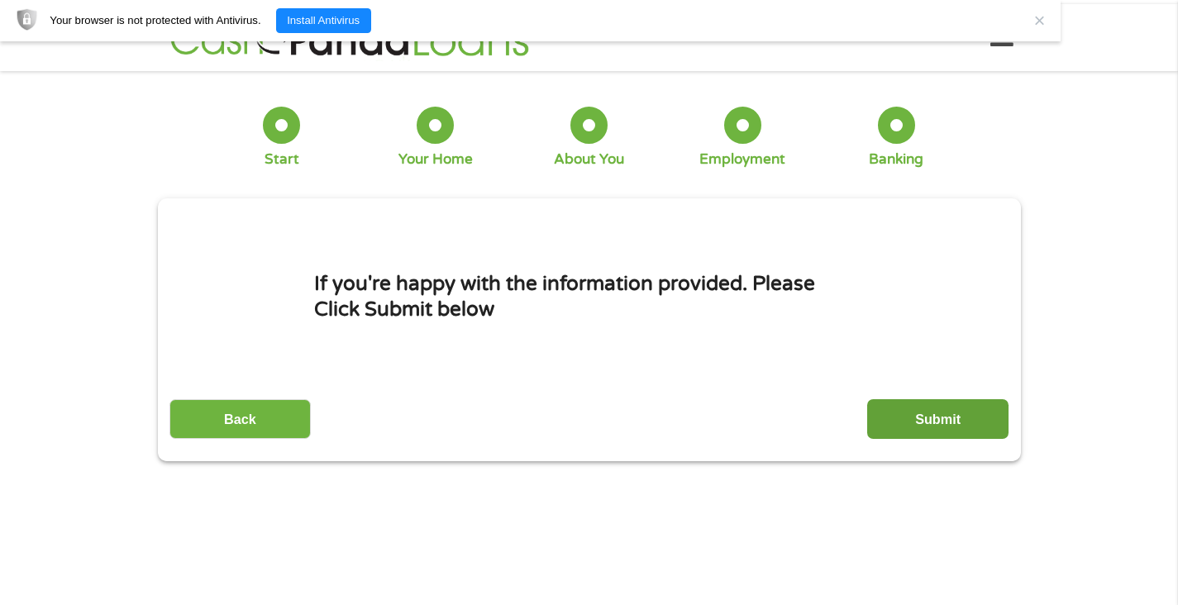
click at [932, 419] on input "Submit" at bounding box center [937, 419] width 141 height 41
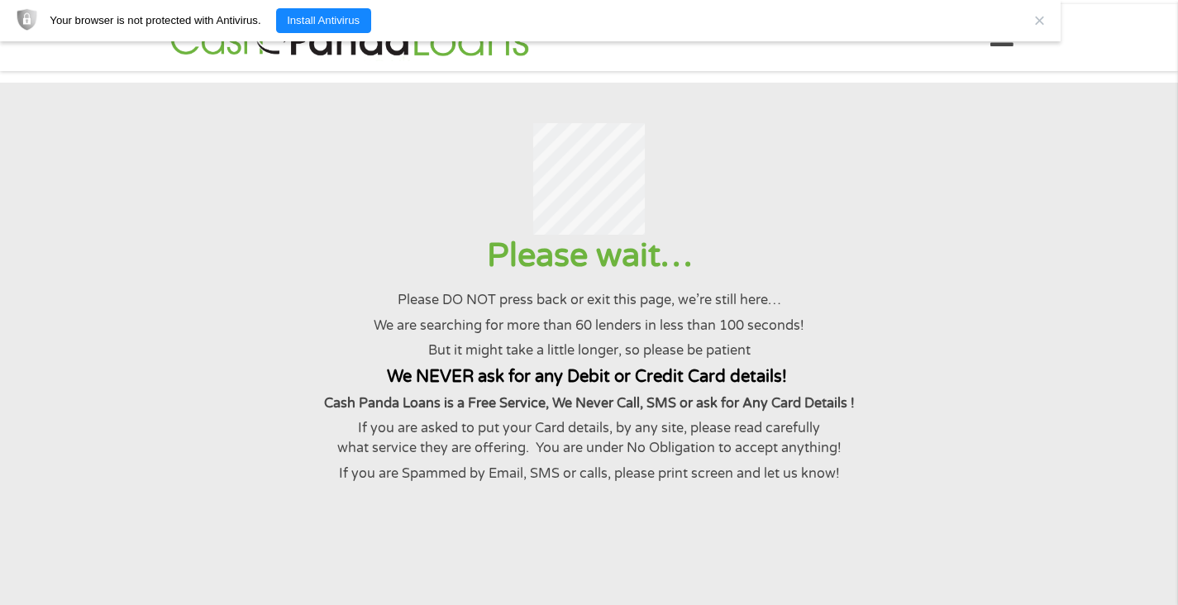
scroll to position [0, 0]
